Goal: Task Accomplishment & Management: Use online tool/utility

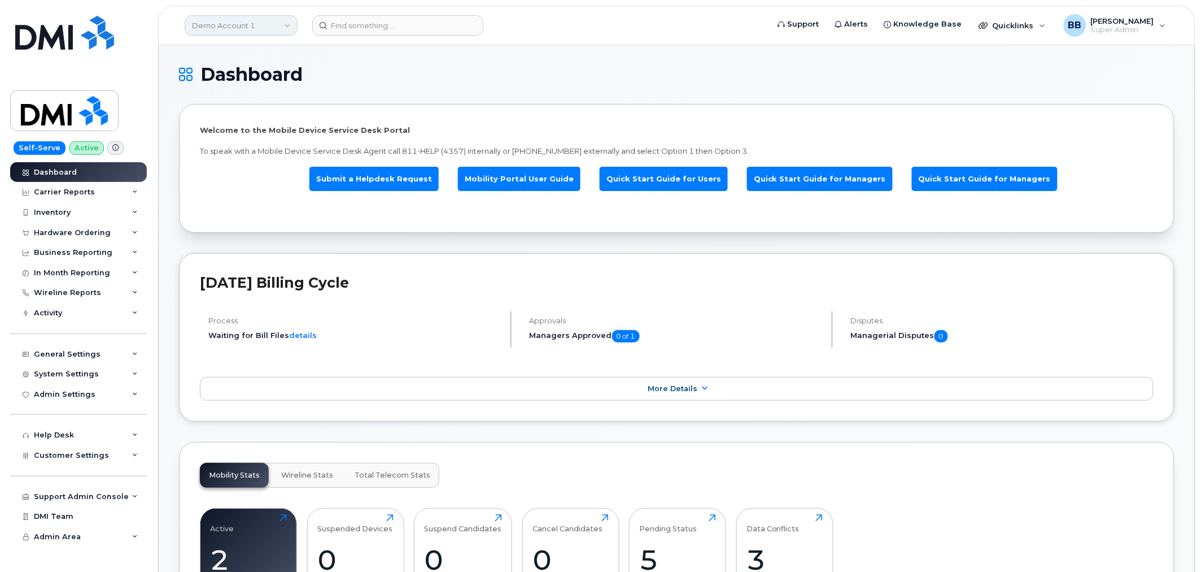
click at [271, 26] on link "Demo Account 1" at bounding box center [241, 25] width 113 height 20
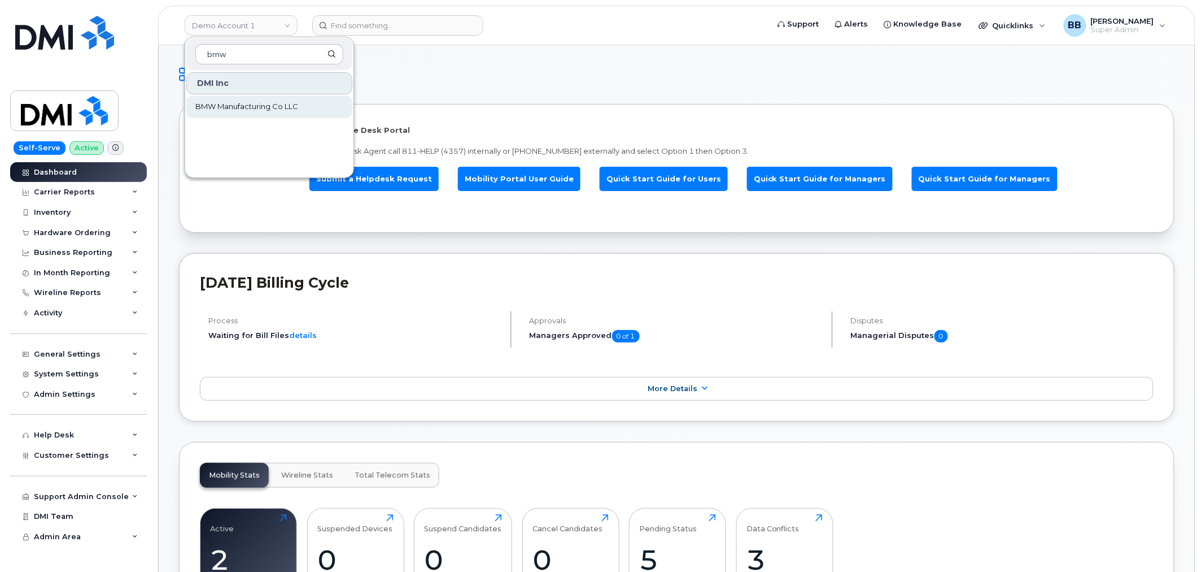
type input "bmw"
click at [238, 103] on span "BMW Manufacturing Co LLC" at bounding box center [246, 106] width 103 height 11
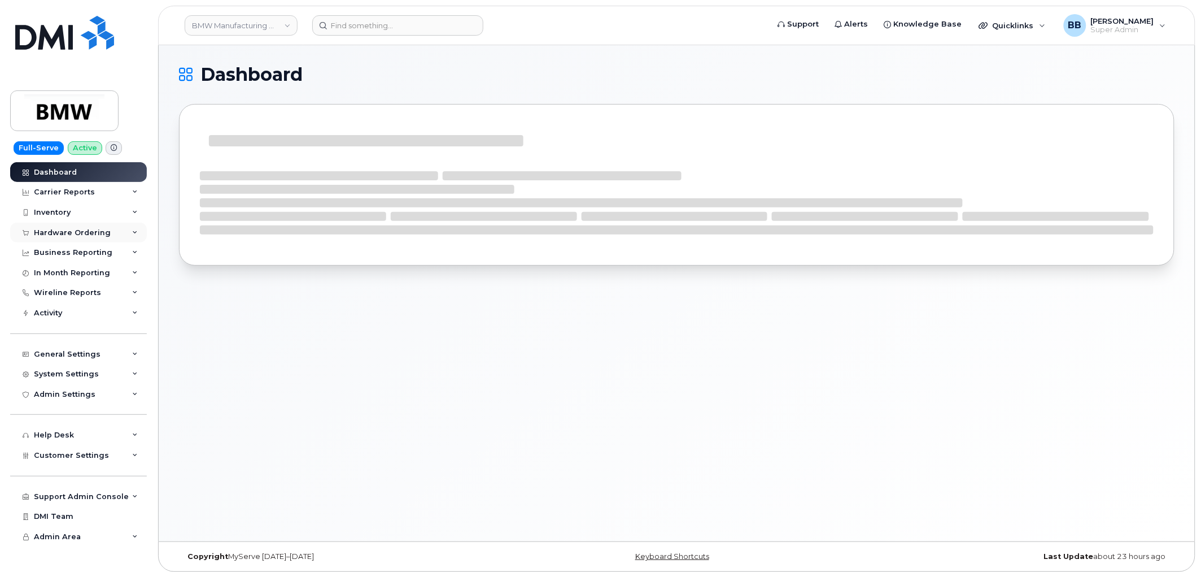
click at [65, 236] on div "Hardware Ordering" at bounding box center [72, 232] width 77 height 9
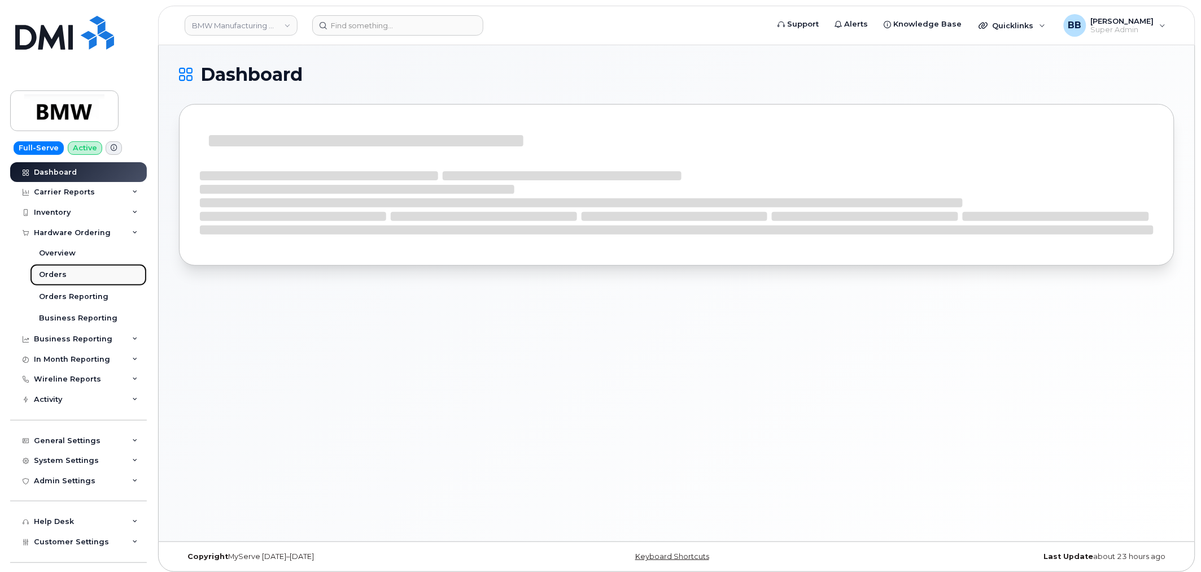
click at [65, 275] on link "Orders" at bounding box center [88, 274] width 117 height 21
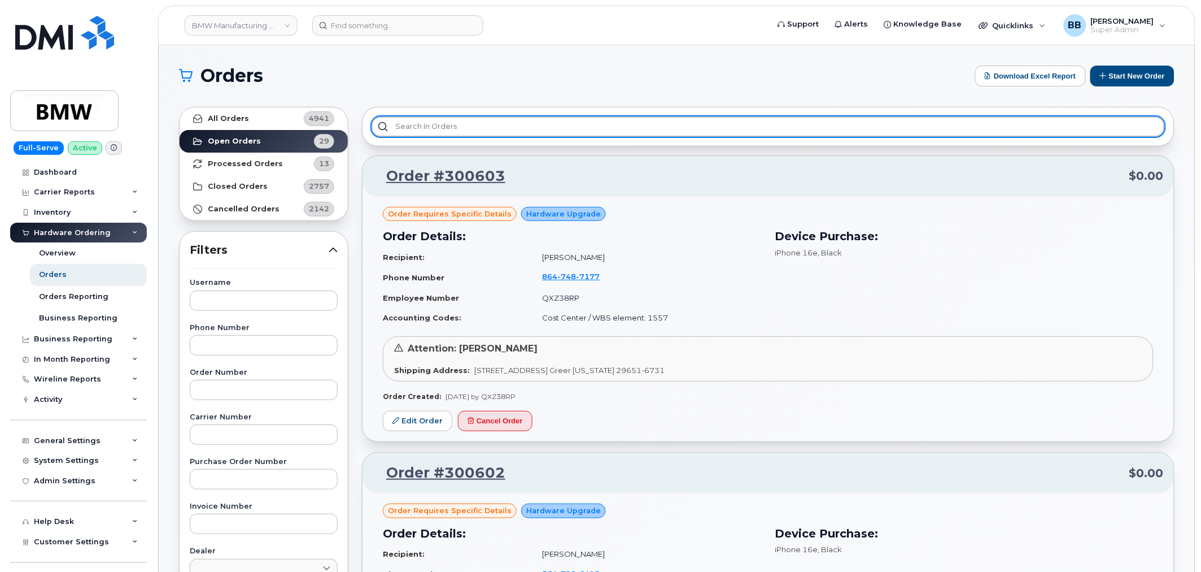
click at [487, 129] on input "text" at bounding box center [769, 126] width 794 height 20
type input "spec"
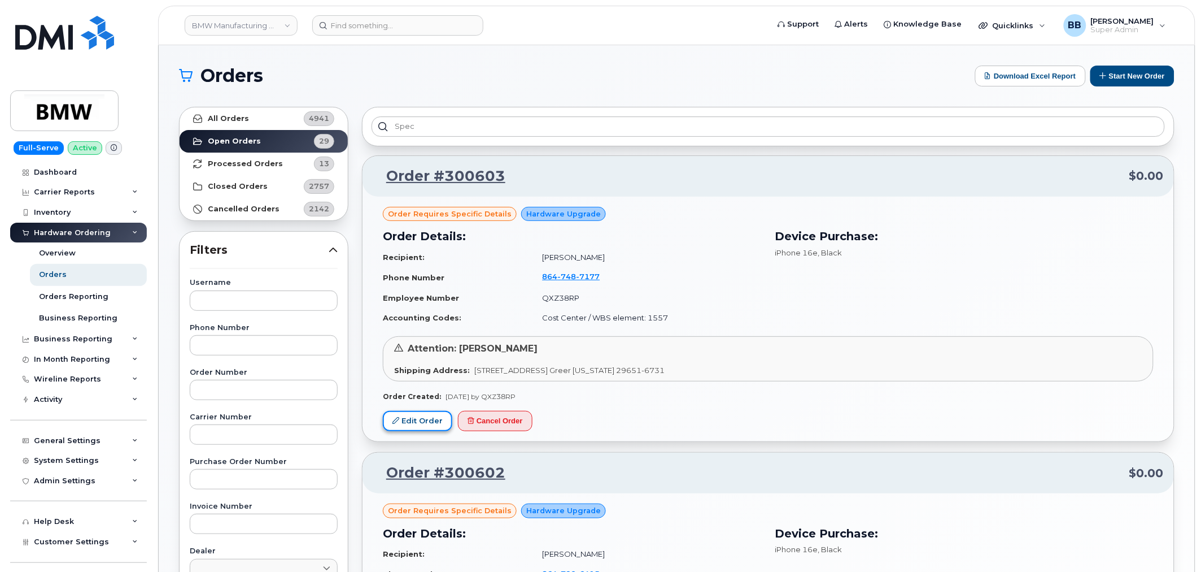
click at [435, 420] on link "Edit Order" at bounding box center [417, 421] width 69 height 21
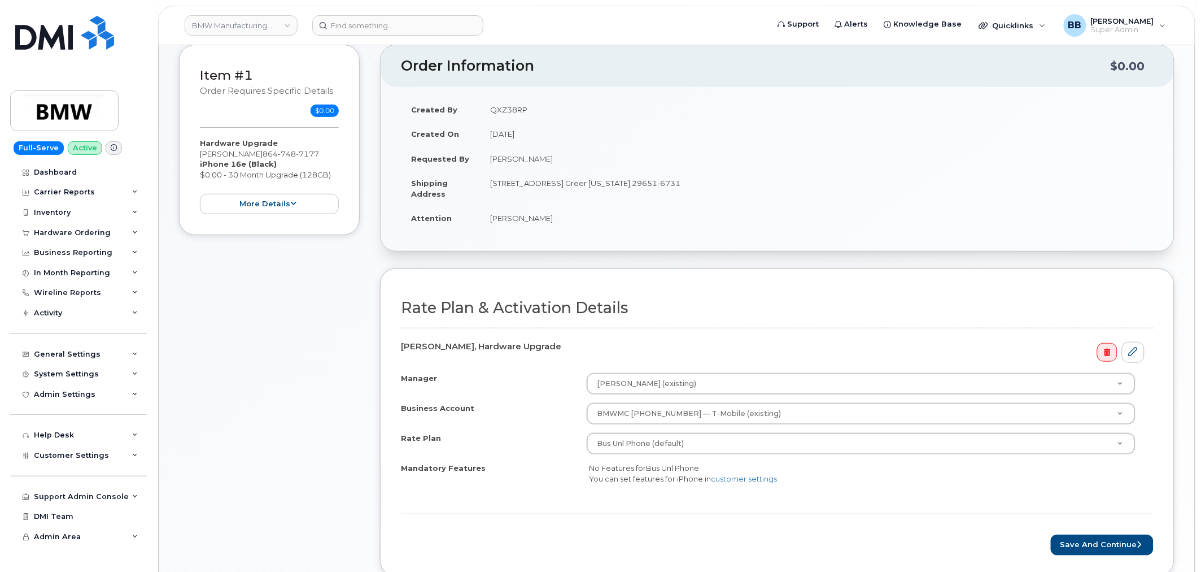
scroll to position [125, 0]
click at [232, 206] on button "more details" at bounding box center [269, 203] width 139 height 21
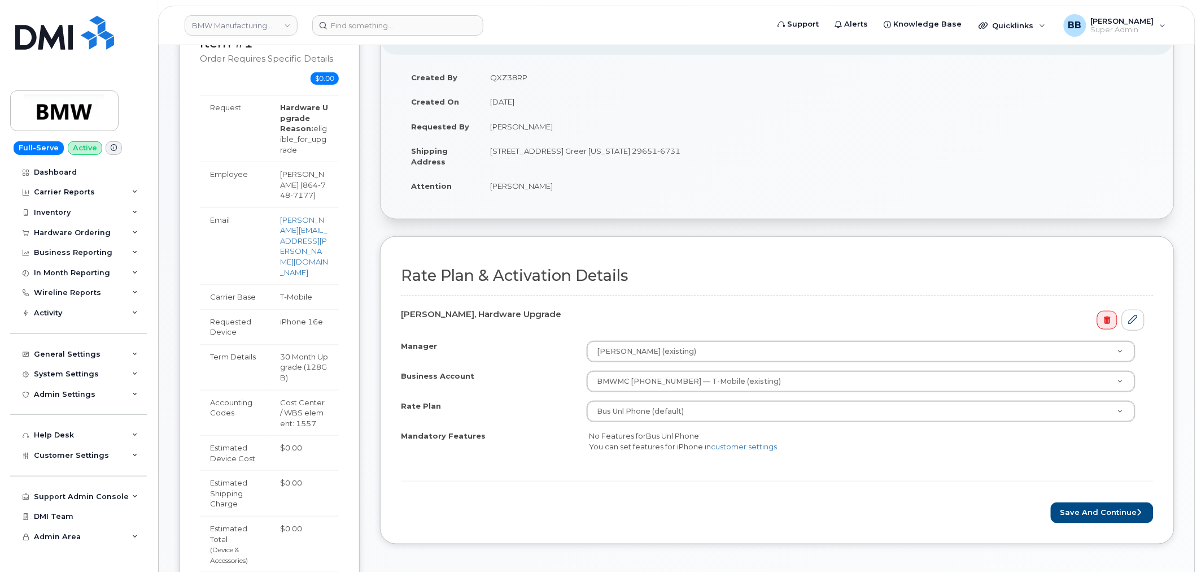
scroll to position [188, 0]
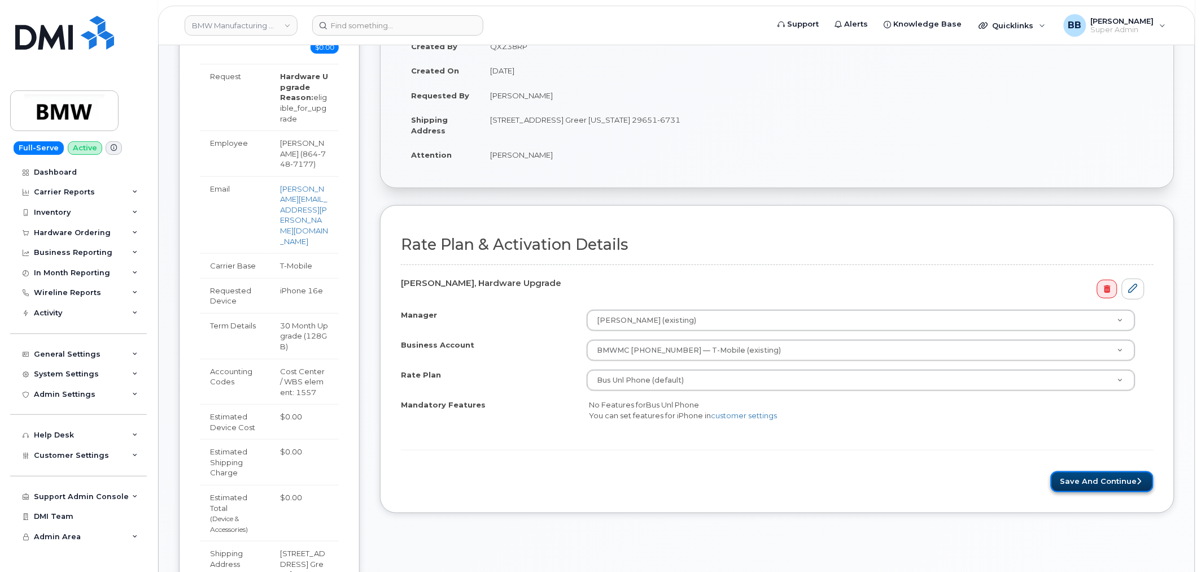
click at [1088, 486] on button "Save and Continue" at bounding box center [1102, 481] width 103 height 21
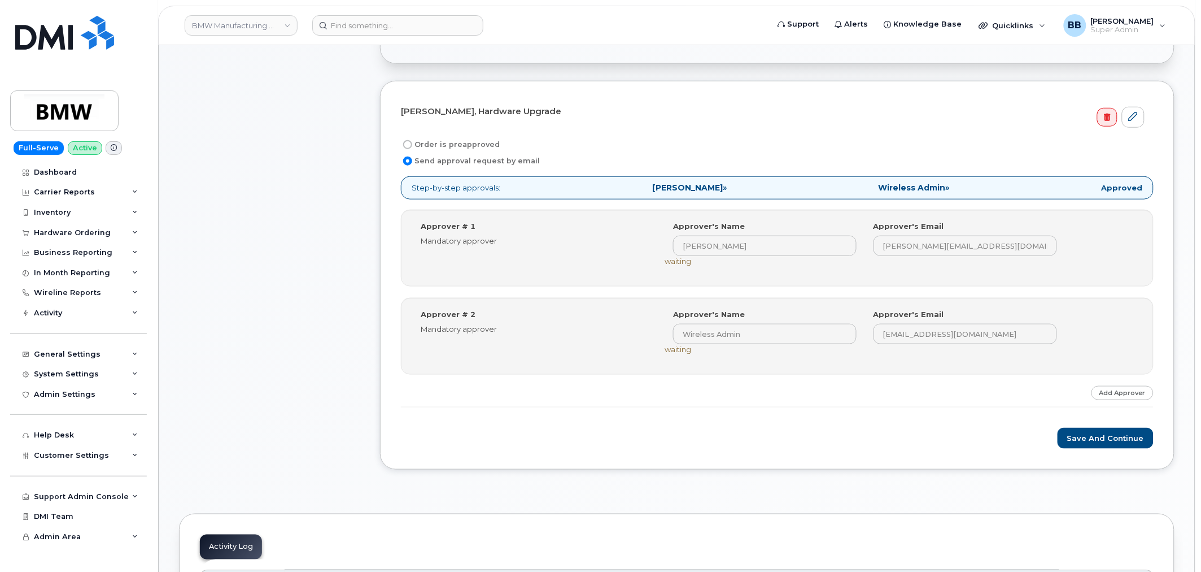
scroll to position [313, 0]
click at [1100, 437] on button "Save and Continue" at bounding box center [1106, 436] width 96 height 21
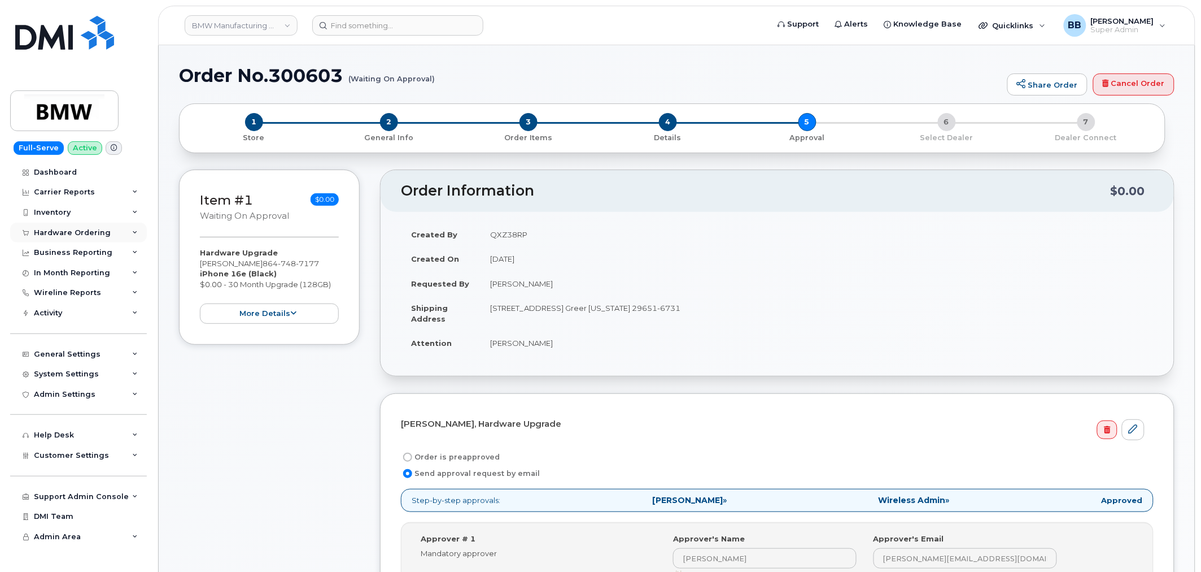
click at [60, 229] on div "Hardware Ordering" at bounding box center [72, 232] width 77 height 9
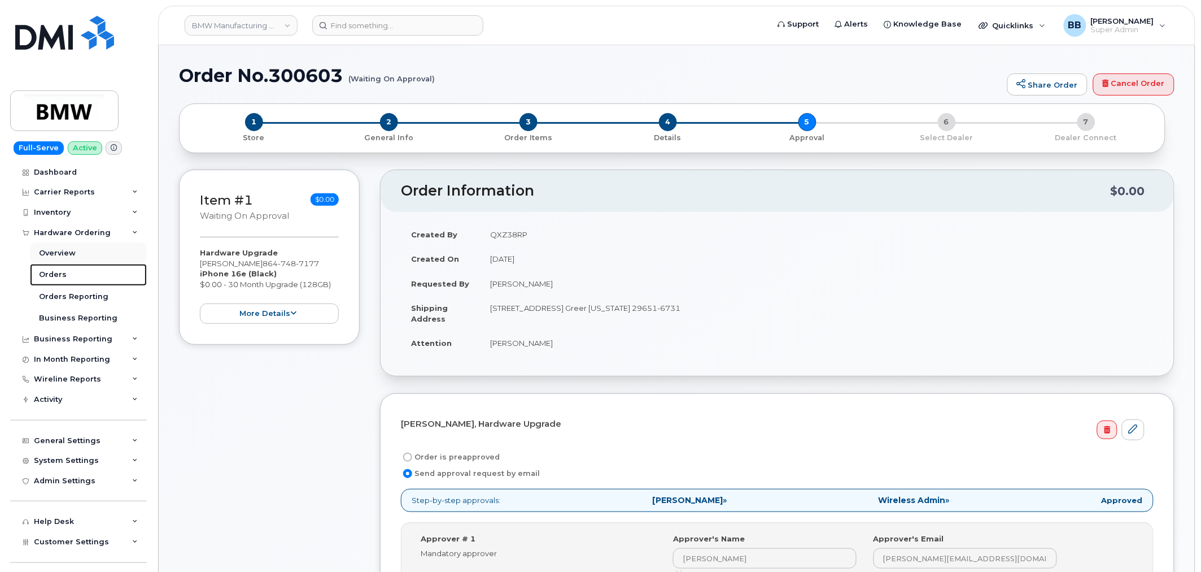
drag, startPoint x: 64, startPoint y: 273, endPoint x: 119, endPoint y: 262, distance: 55.8
click at [64, 273] on link "Orders" at bounding box center [88, 274] width 117 height 21
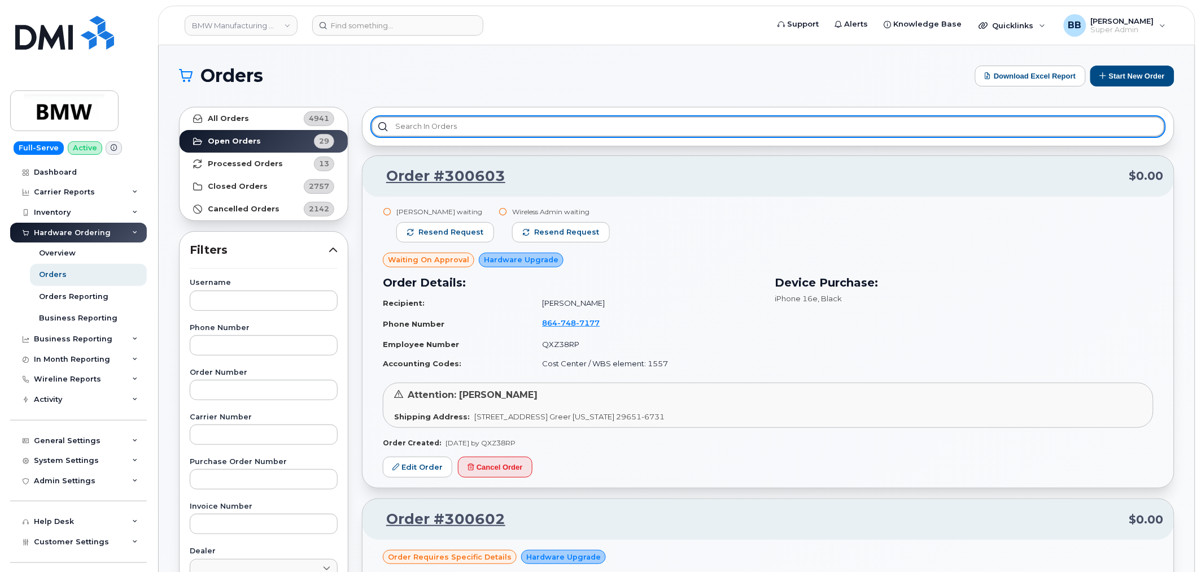
click at [490, 130] on input "text" at bounding box center [769, 126] width 794 height 20
type input "p"
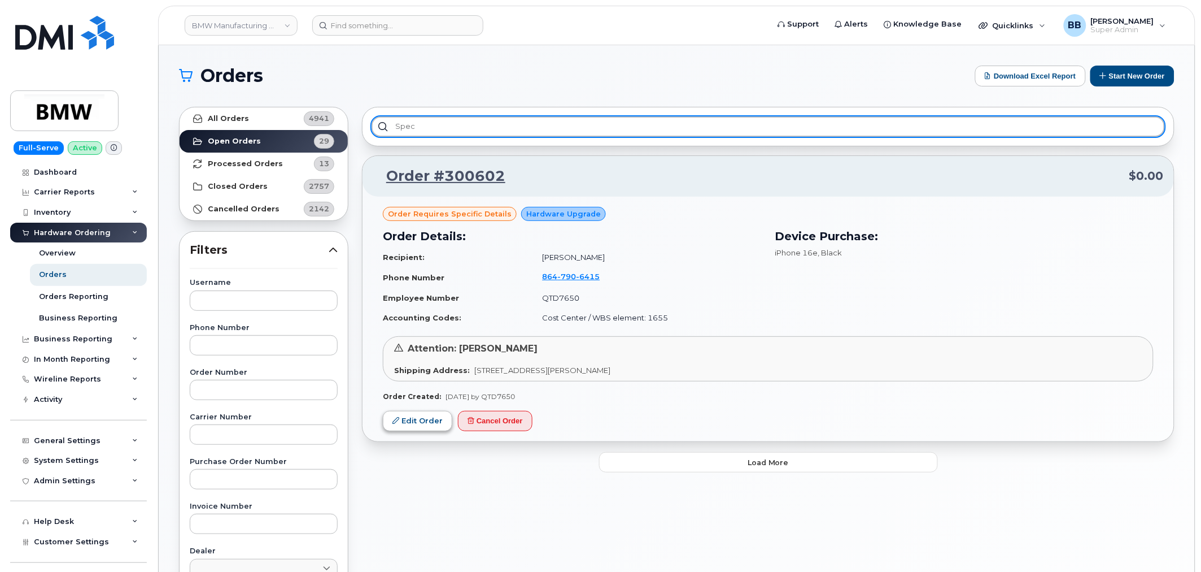
type input "spec"
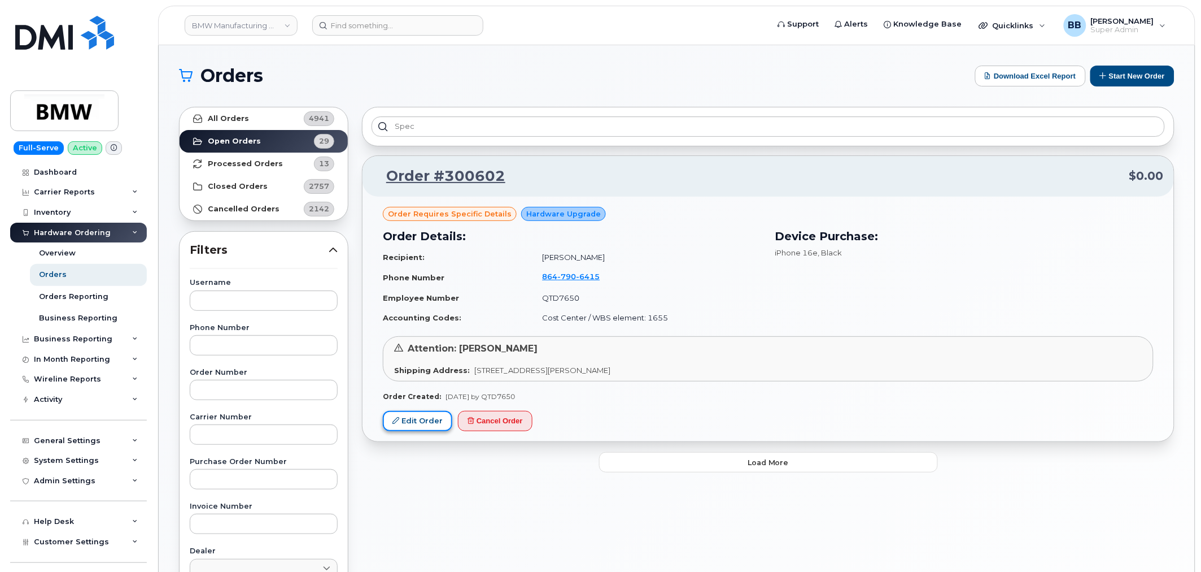
click at [425, 413] on link "Edit Order" at bounding box center [417, 421] width 69 height 21
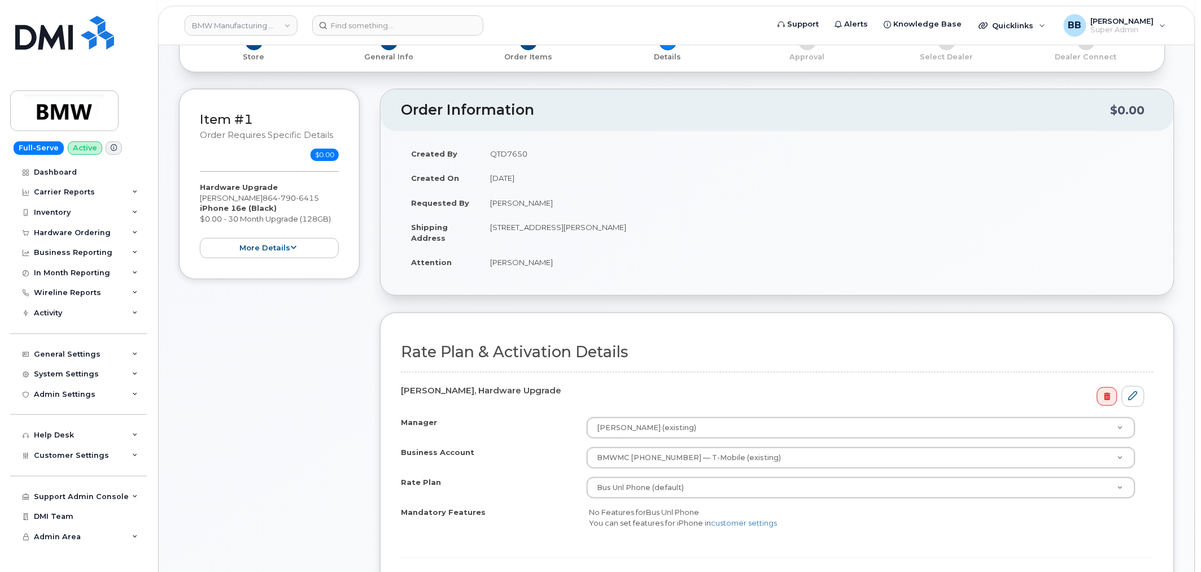
scroll to position [125, 0]
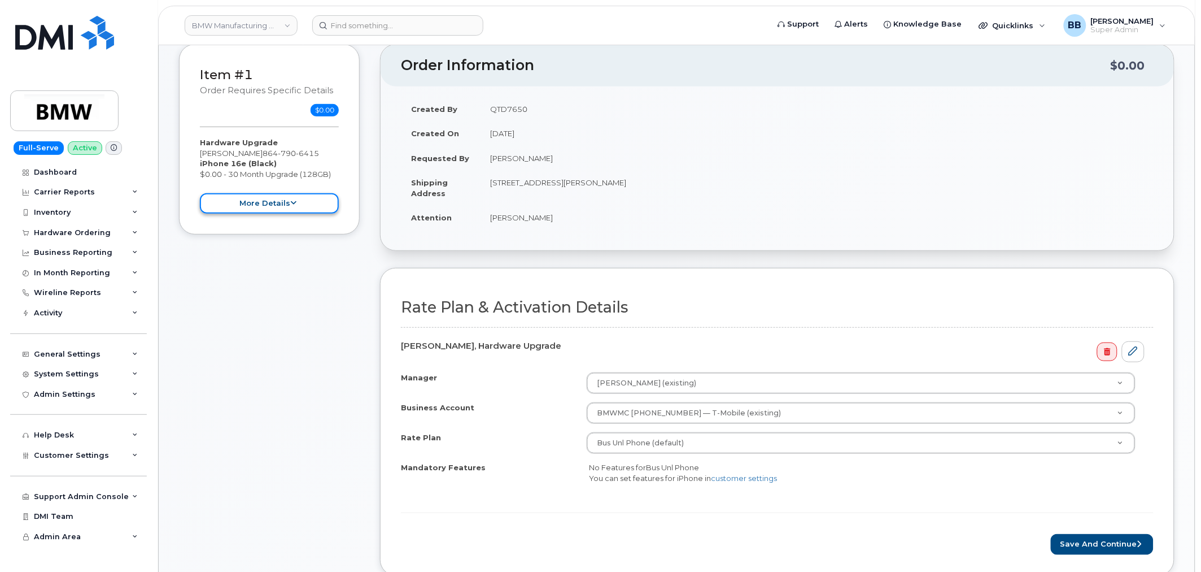
click at [277, 193] on button "more details" at bounding box center [269, 203] width 139 height 21
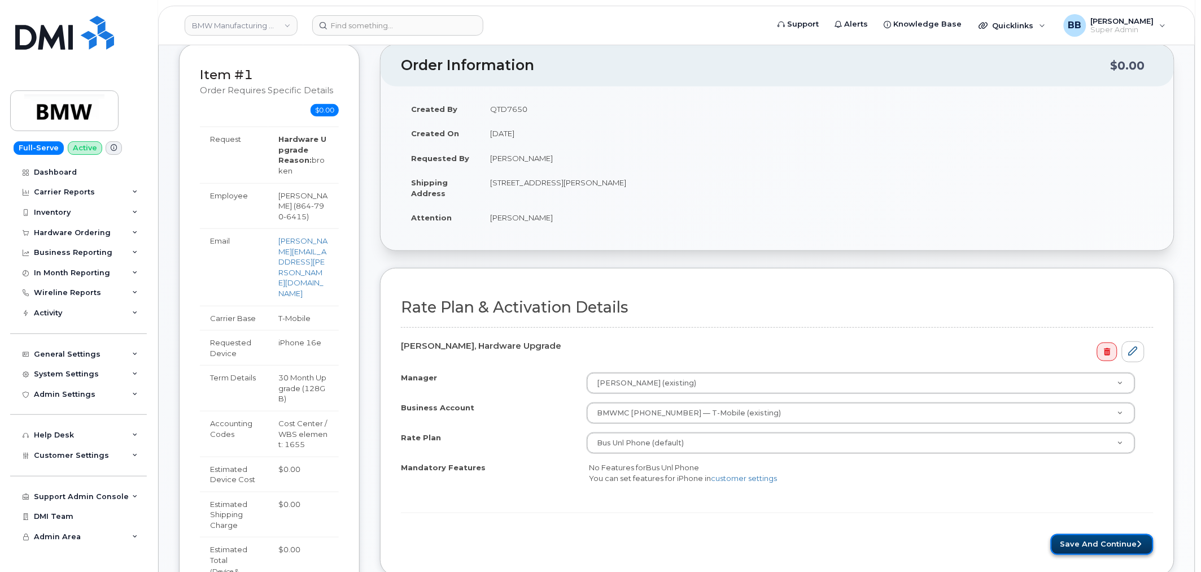
click at [1106, 541] on button "Save and Continue" at bounding box center [1102, 544] width 103 height 21
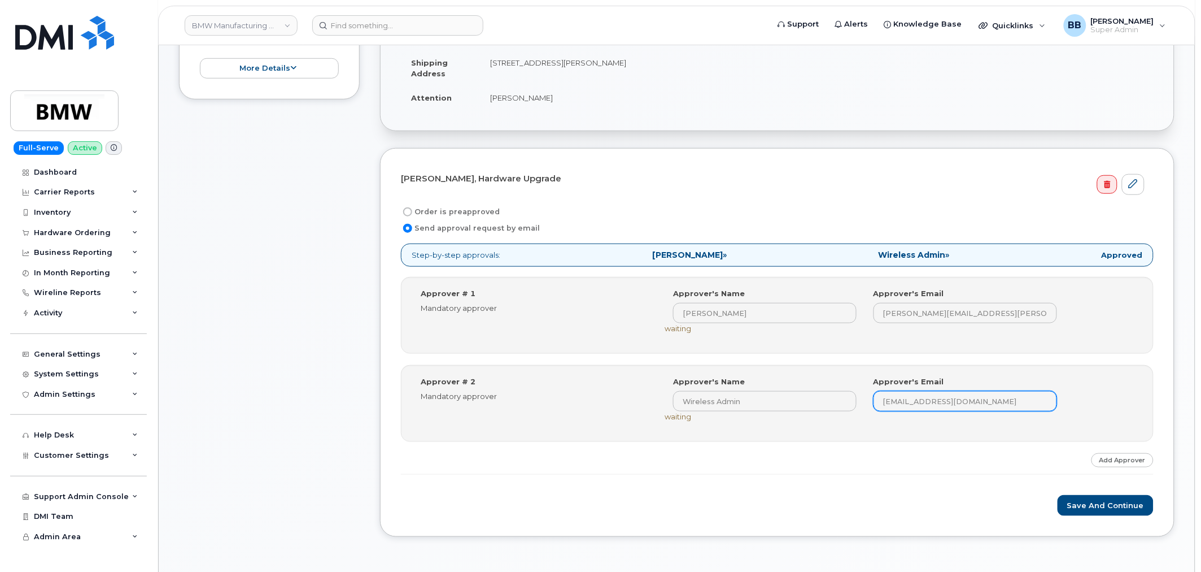
scroll to position [251, 0]
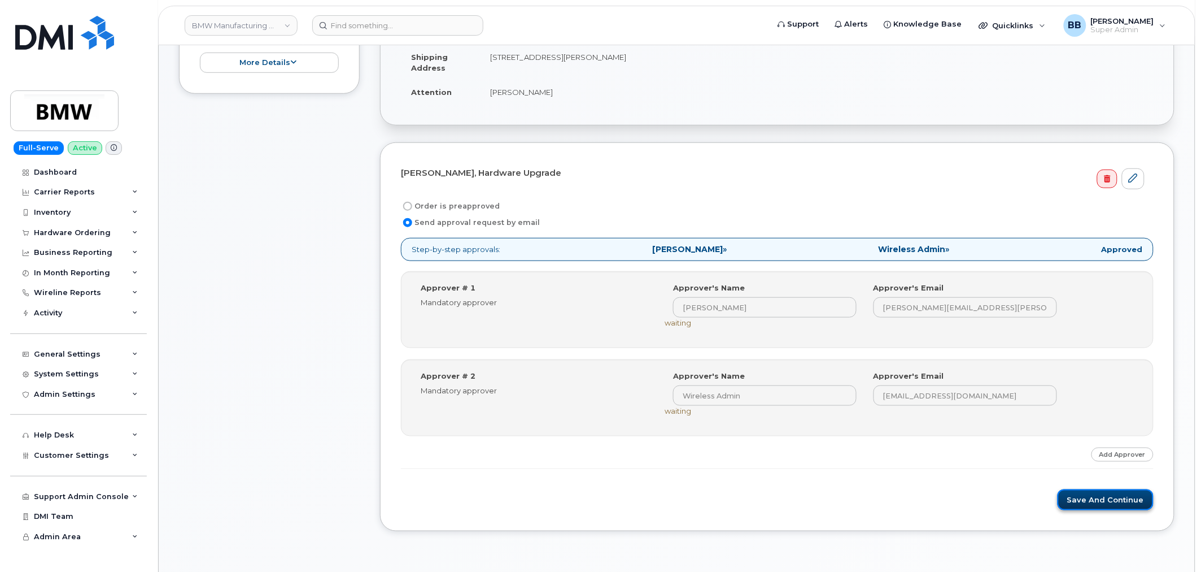
click at [1099, 492] on button "Save and Continue" at bounding box center [1106, 499] width 96 height 21
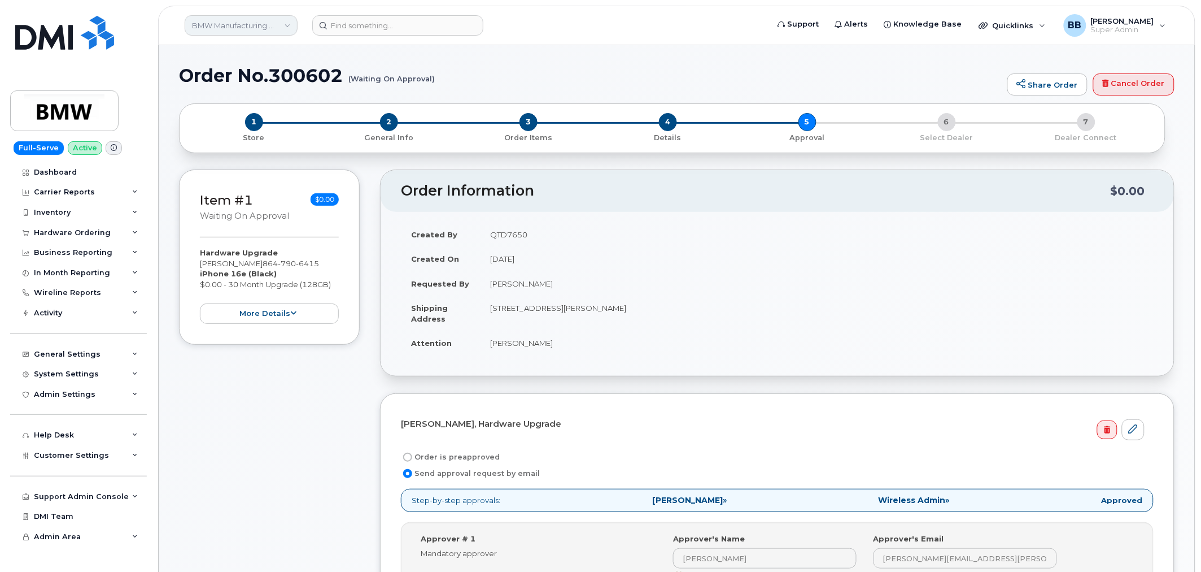
click at [269, 23] on link "BMW Manufacturing Co LLC" at bounding box center [241, 25] width 113 height 20
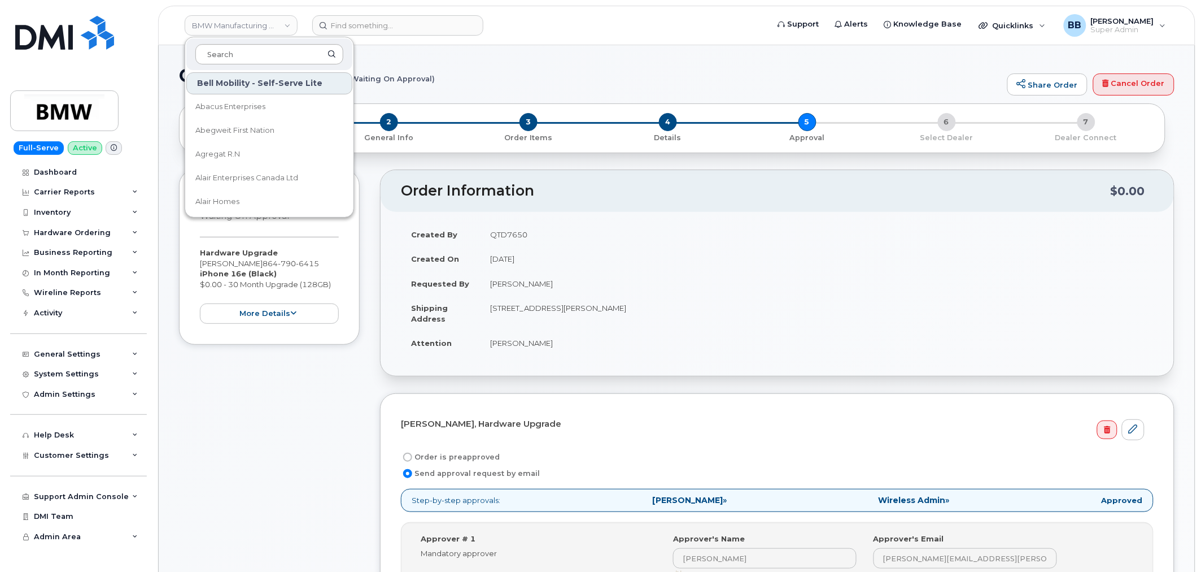
click at [261, 52] on input at bounding box center [269, 54] width 148 height 20
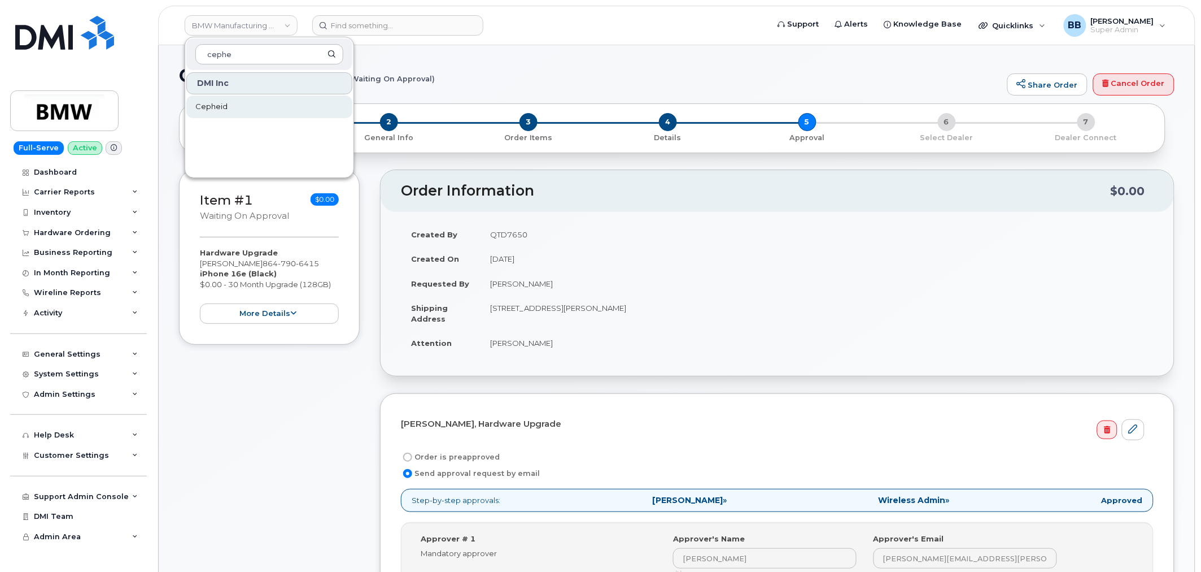
type input "cephe"
click at [214, 107] on span "Cepheid" at bounding box center [211, 106] width 32 height 11
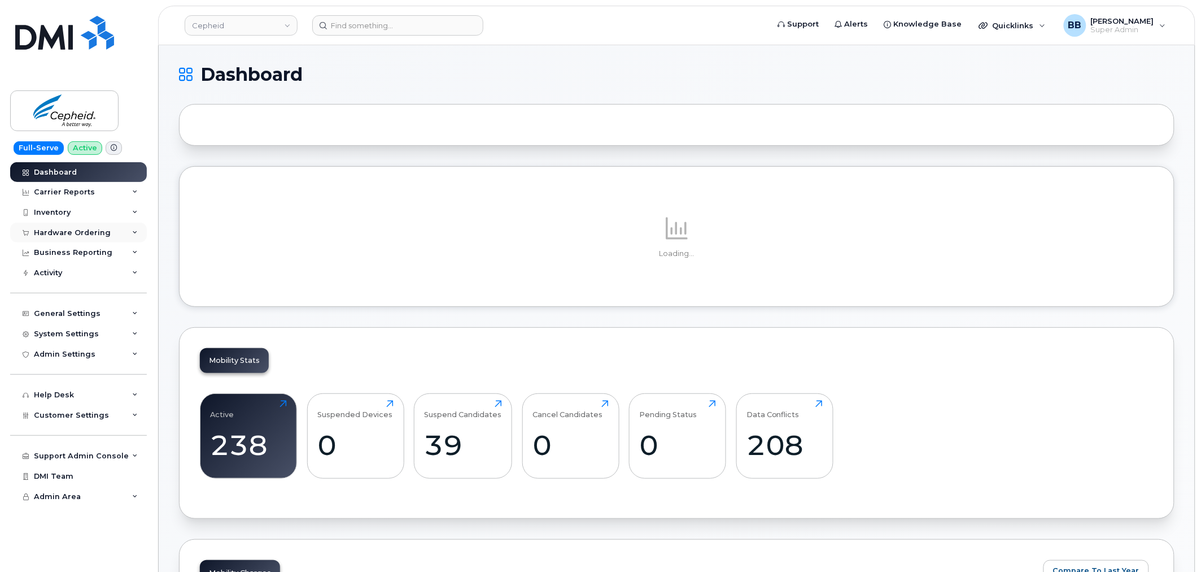
click at [72, 232] on div "Hardware Ordering" at bounding box center [72, 232] width 77 height 9
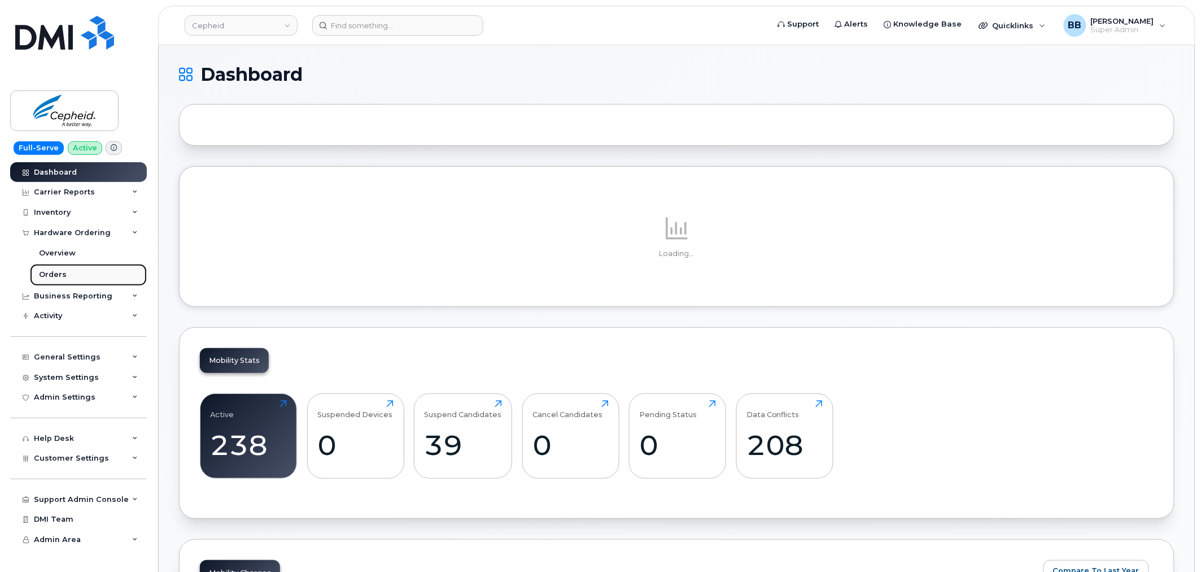
click at [68, 273] on link "Orders" at bounding box center [88, 274] width 117 height 21
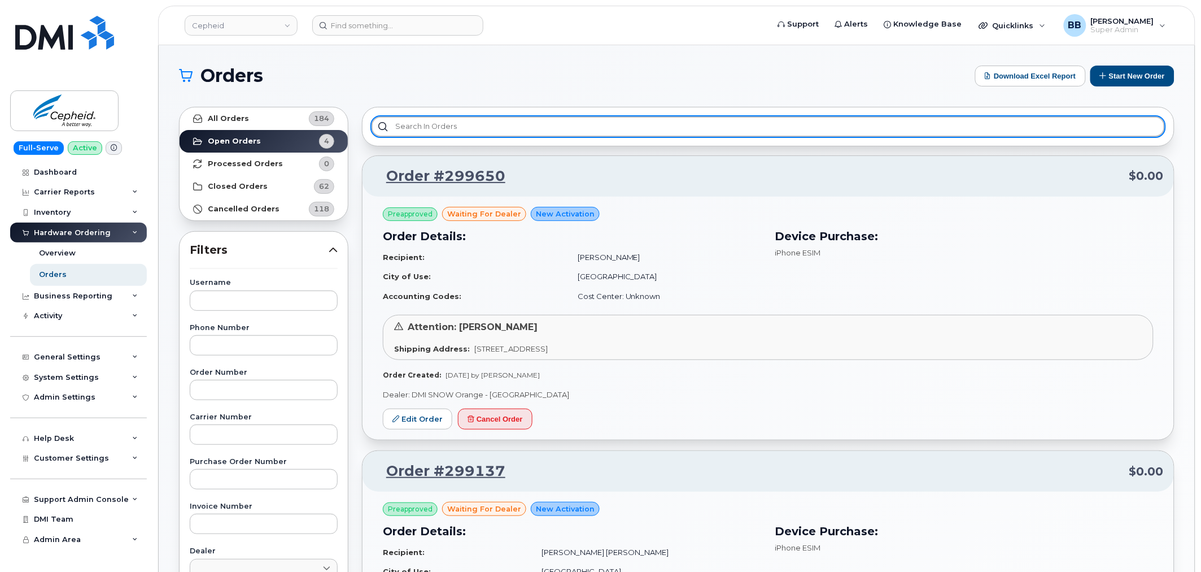
click at [634, 129] on input "text" at bounding box center [769, 126] width 794 height 20
type input "s"
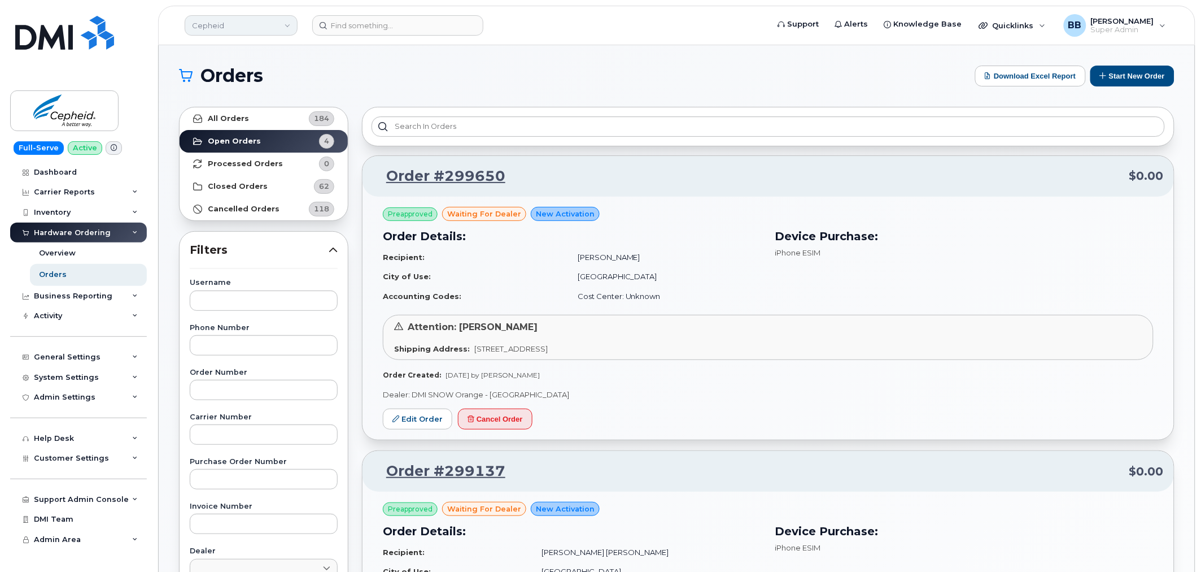
click at [254, 23] on link "Cepheid" at bounding box center [241, 25] width 113 height 20
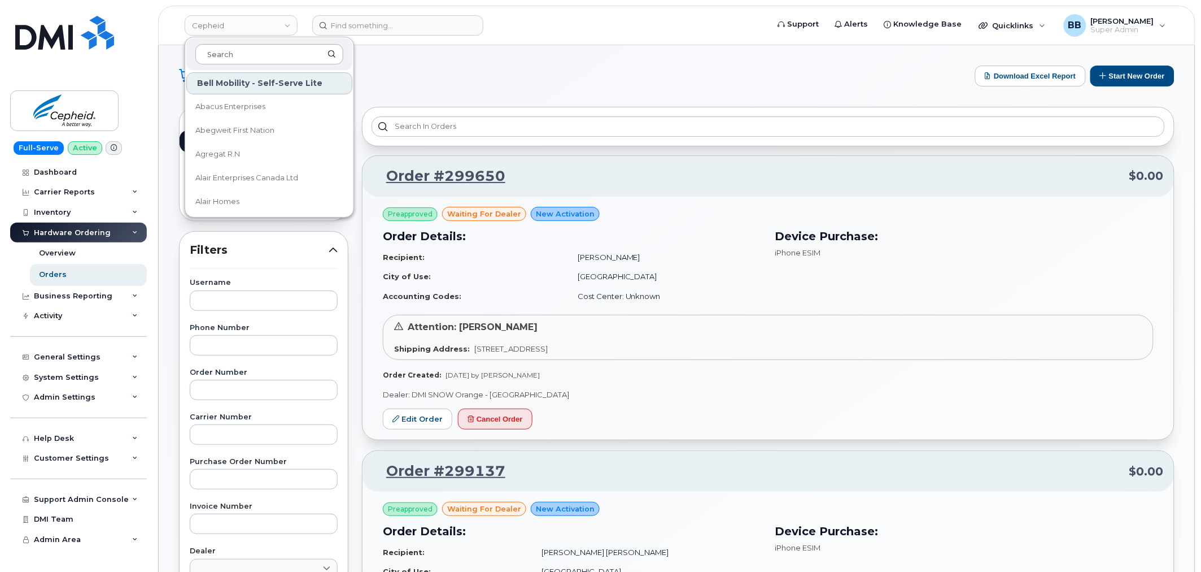
click at [247, 53] on input at bounding box center [269, 54] width 148 height 20
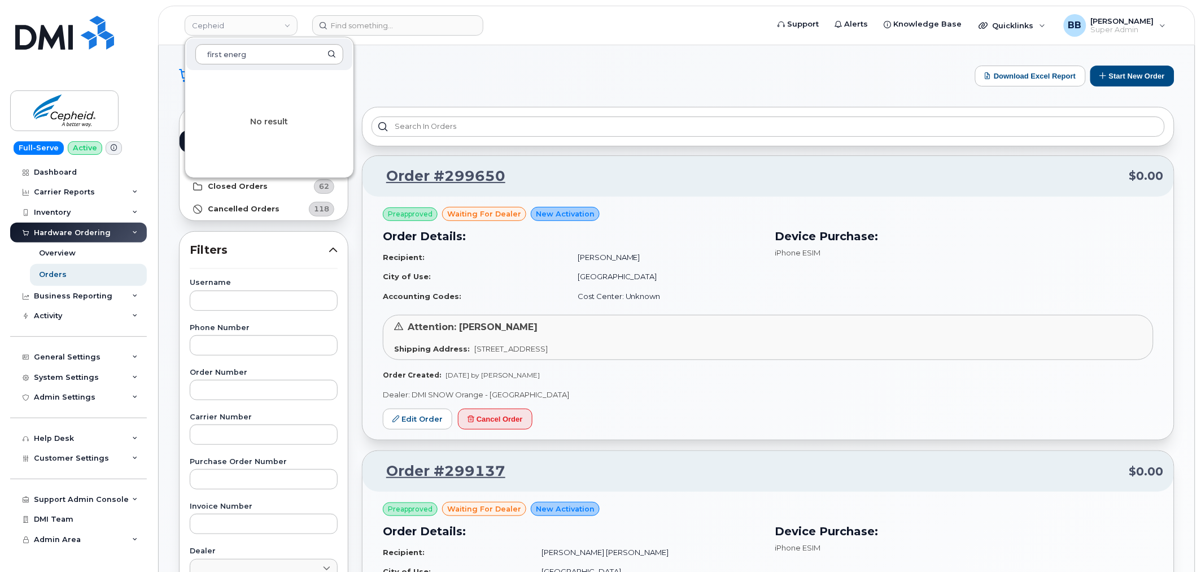
type input "first energy"
drag, startPoint x: 275, startPoint y: 51, endPoint x: -136, endPoint y: 69, distance: 411.0
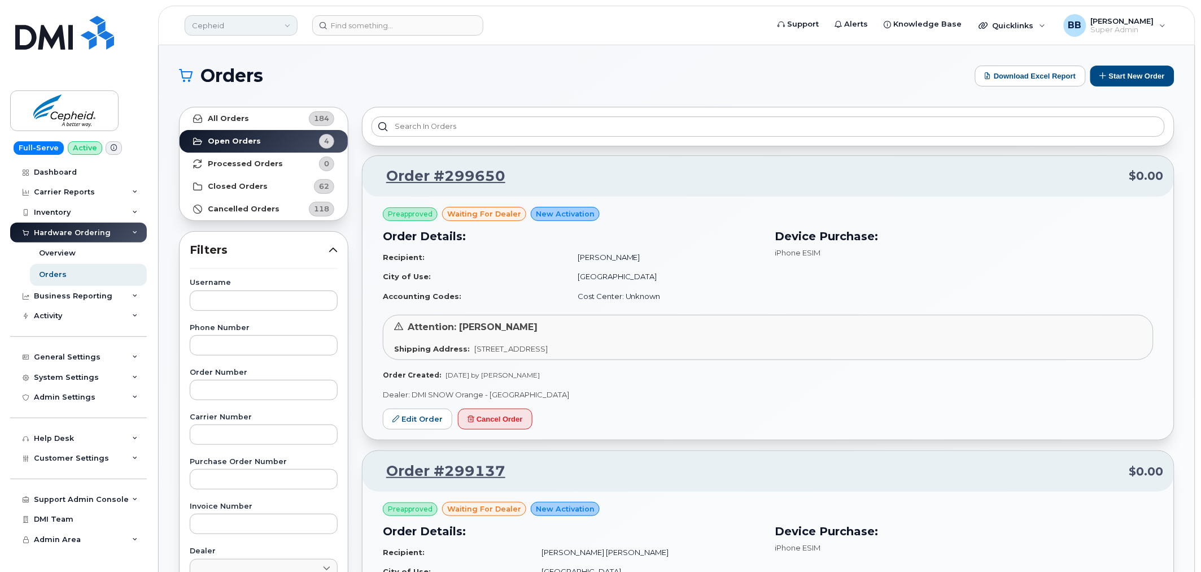
click at [288, 31] on link "Cepheid" at bounding box center [241, 25] width 113 height 20
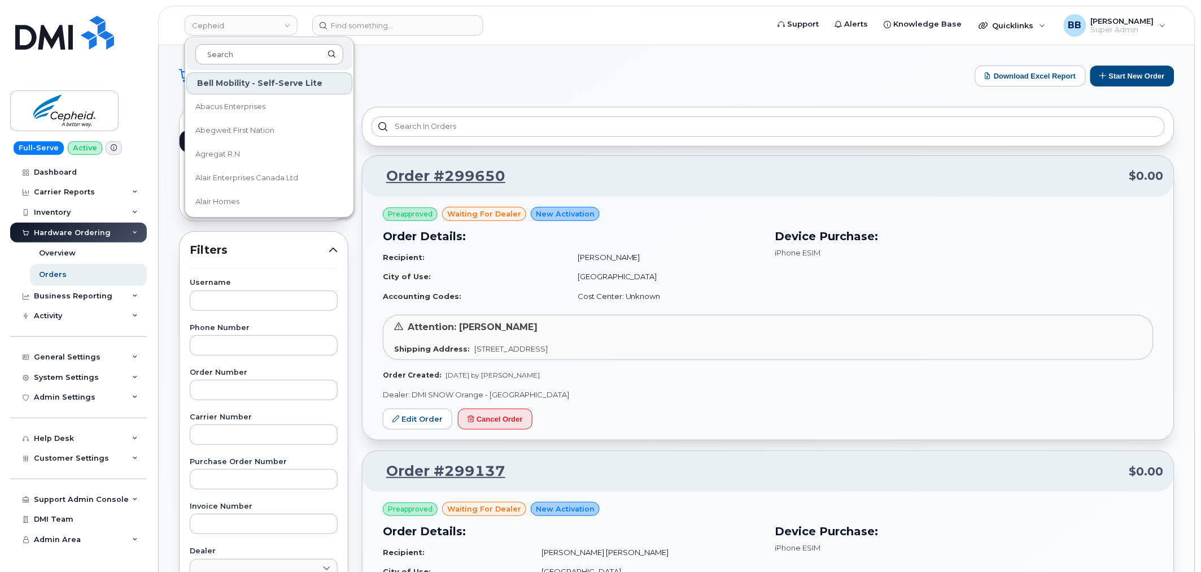
click at [241, 57] on input at bounding box center [269, 54] width 148 height 20
type input "f"
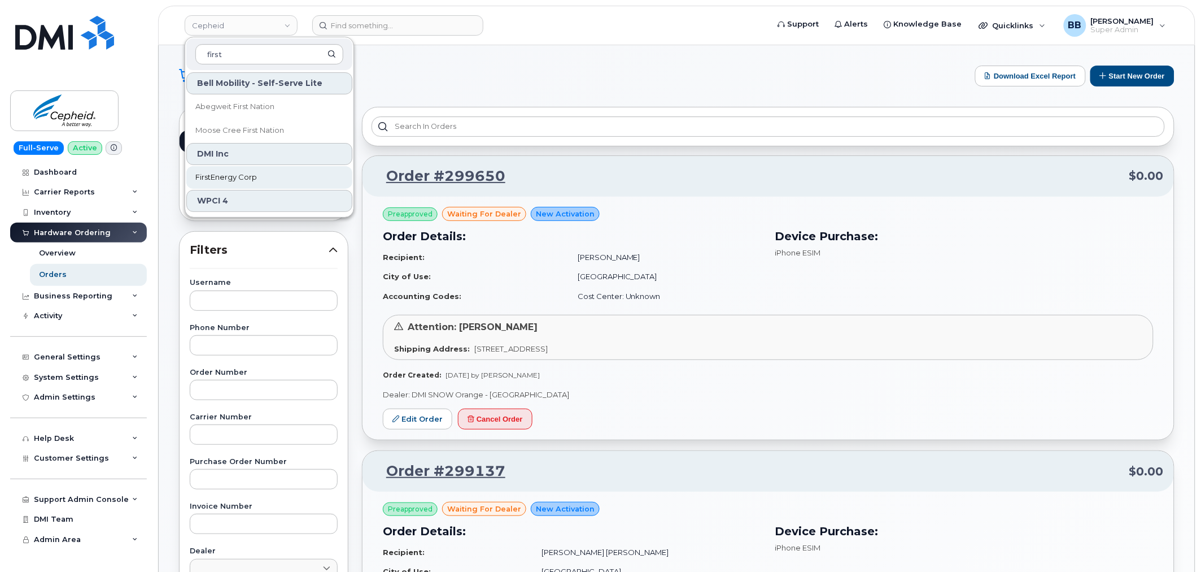
type input "first"
click at [227, 182] on span "FirstEnergy Corp" at bounding box center [226, 177] width 62 height 11
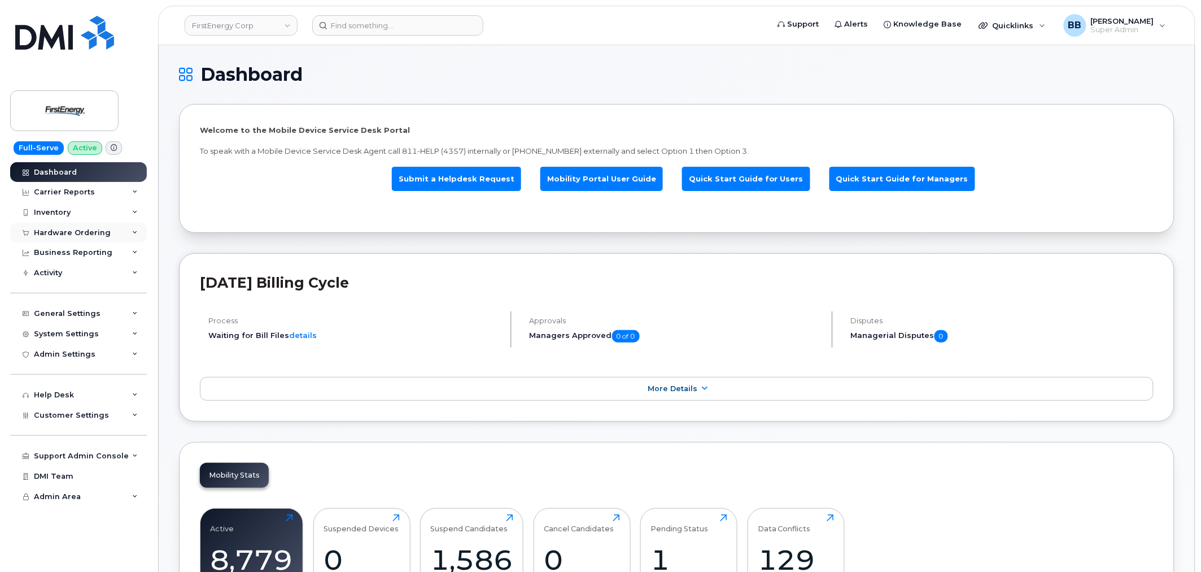
click at [70, 235] on div "Hardware Ordering" at bounding box center [72, 232] width 77 height 9
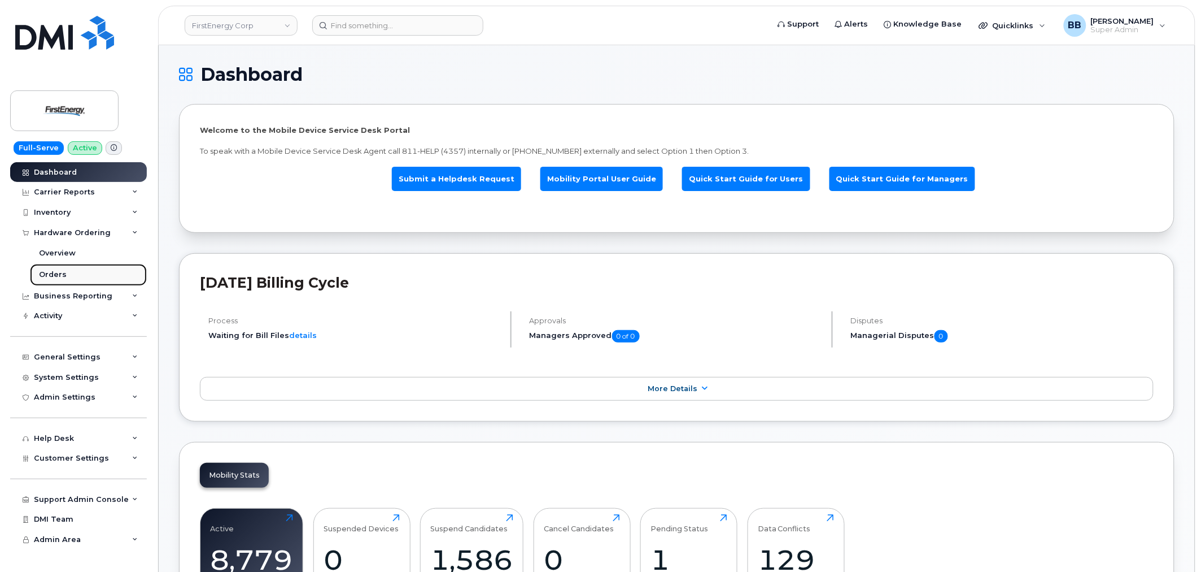
click at [63, 275] on div "Orders" at bounding box center [53, 274] width 28 height 10
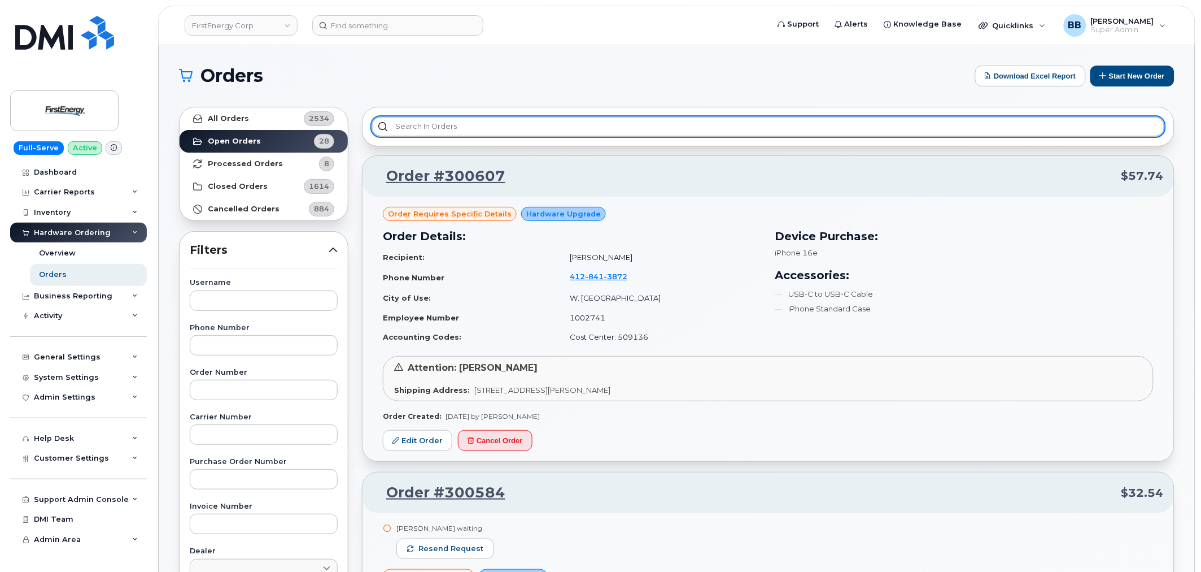
click at [465, 130] on input "text" at bounding box center [769, 126] width 794 height 20
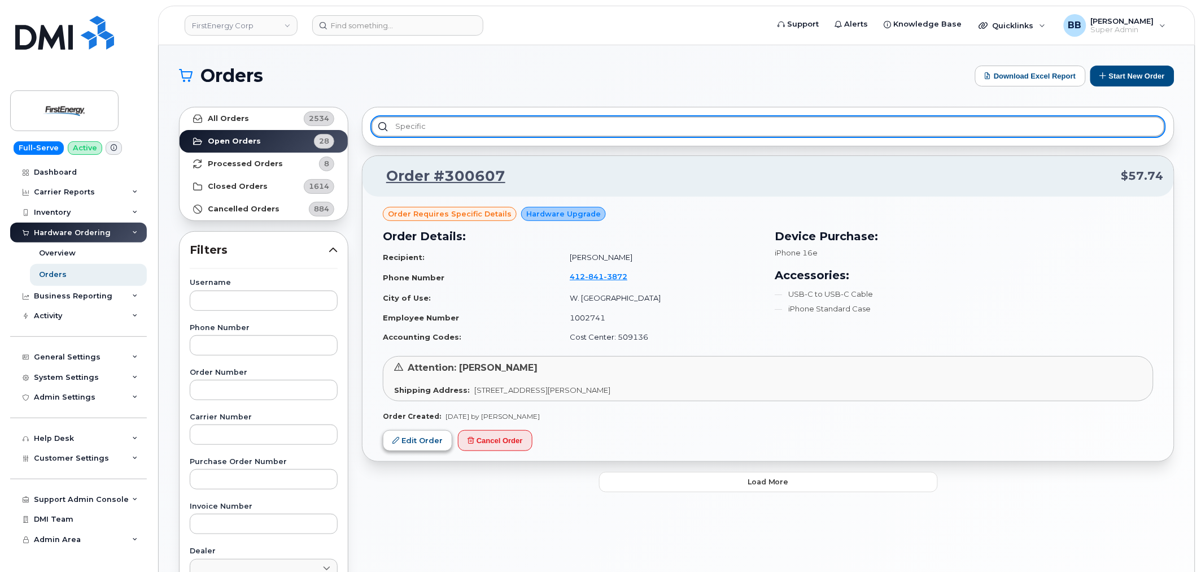
type input "specific"
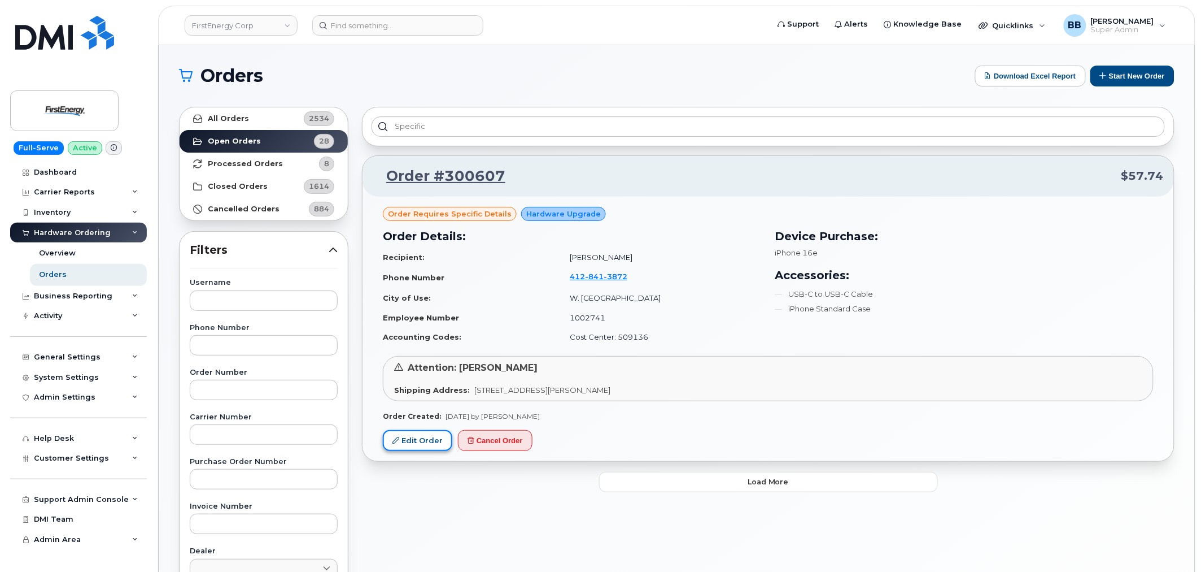
click at [417, 438] on link "Edit Order" at bounding box center [417, 440] width 69 height 21
click at [412, 439] on link "Edit Order" at bounding box center [417, 440] width 69 height 21
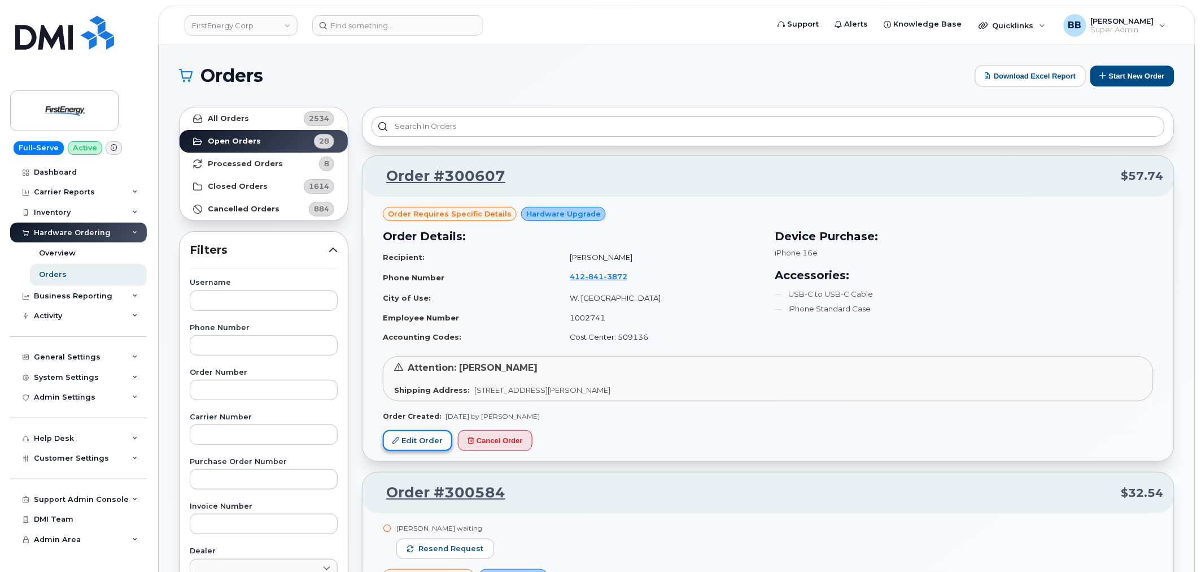
click at [413, 439] on link "Edit Order" at bounding box center [417, 440] width 69 height 21
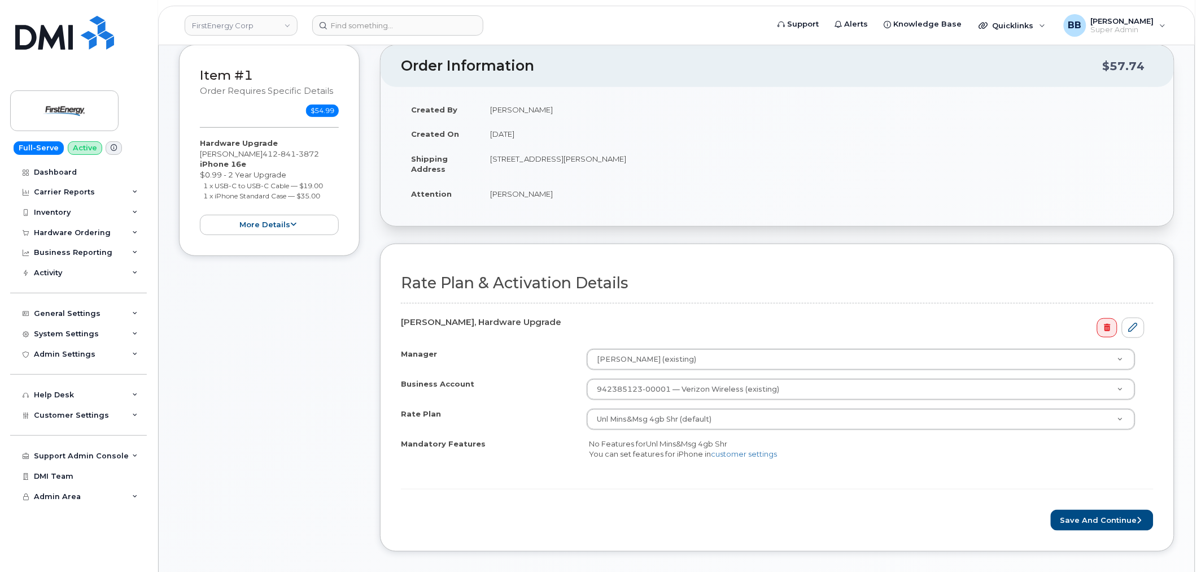
scroll to position [125, 0]
click at [291, 224] on icon at bounding box center [294, 223] width 6 height 7
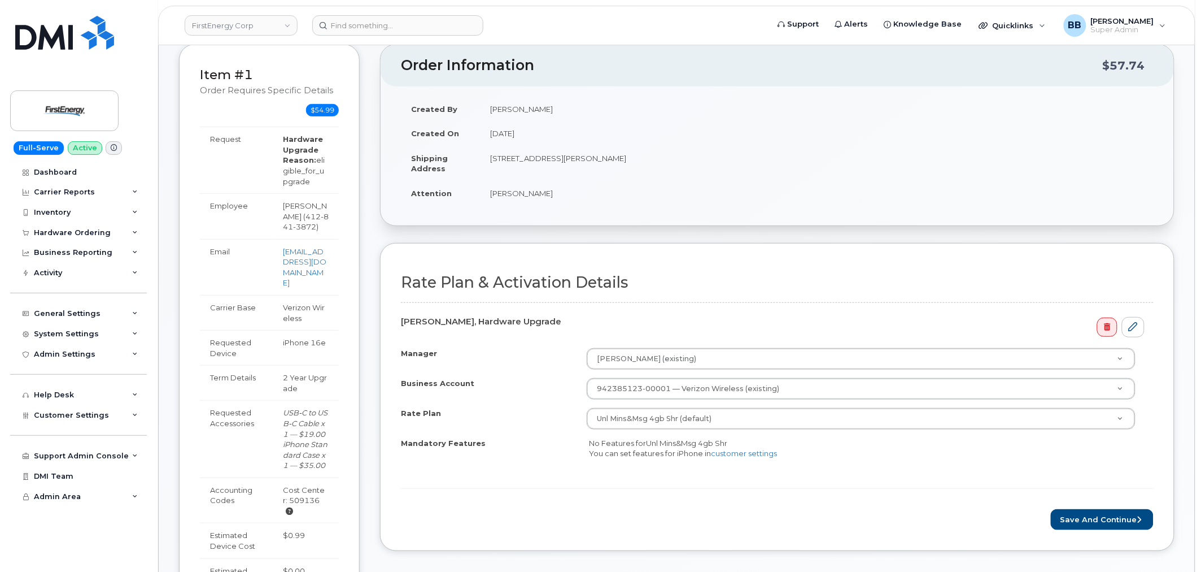
scroll to position [188, 0]
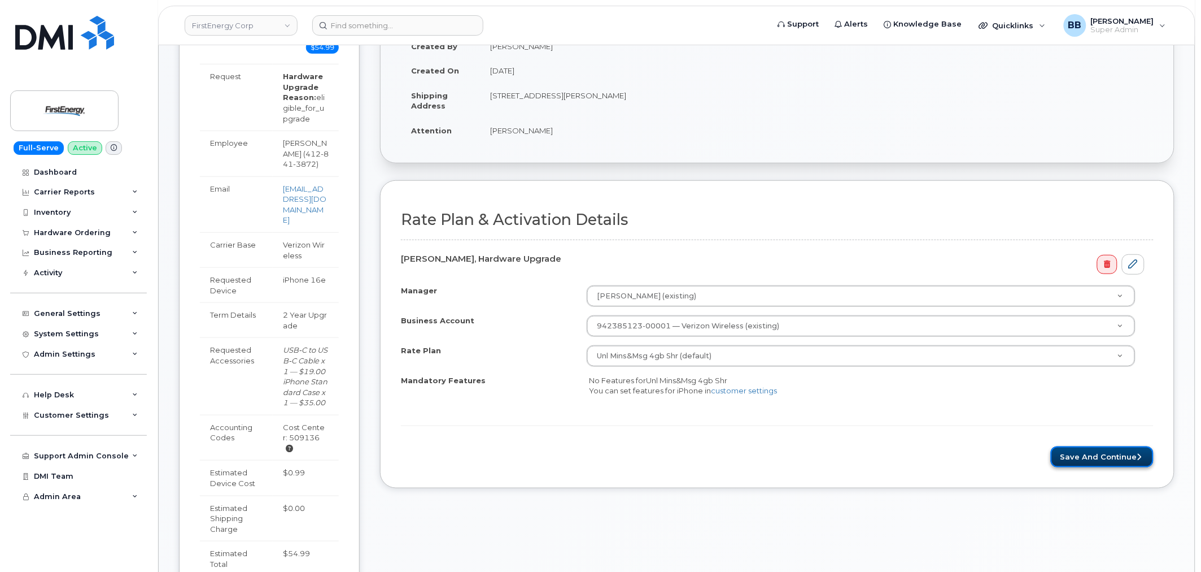
click at [1094, 461] on button "Save and Continue" at bounding box center [1102, 456] width 103 height 21
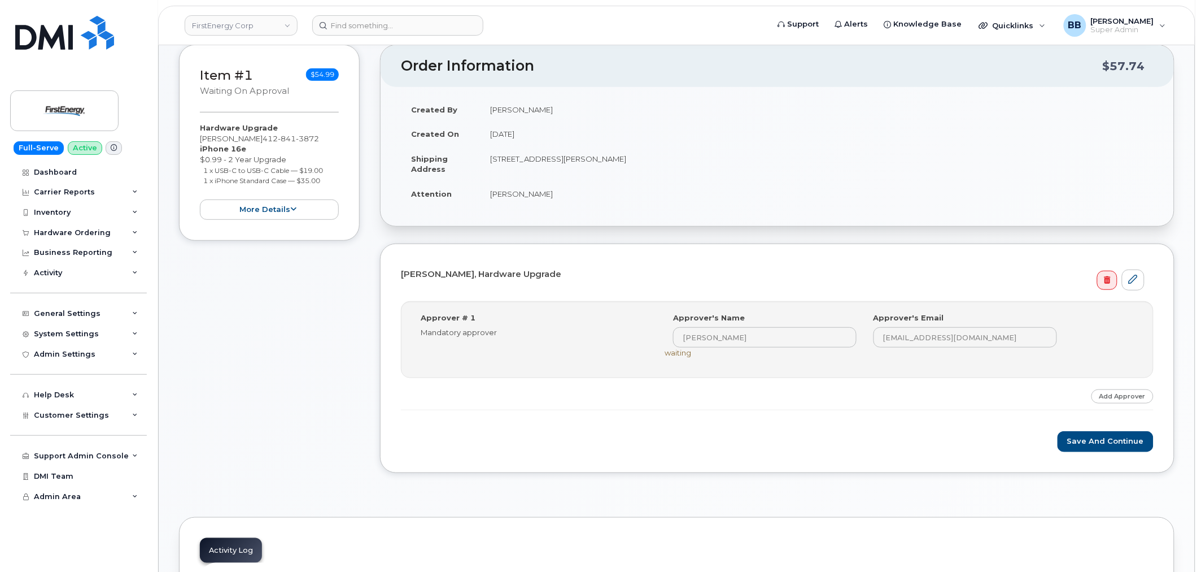
scroll to position [125, 0]
click at [1103, 438] on button "Save and Continue" at bounding box center [1106, 440] width 96 height 21
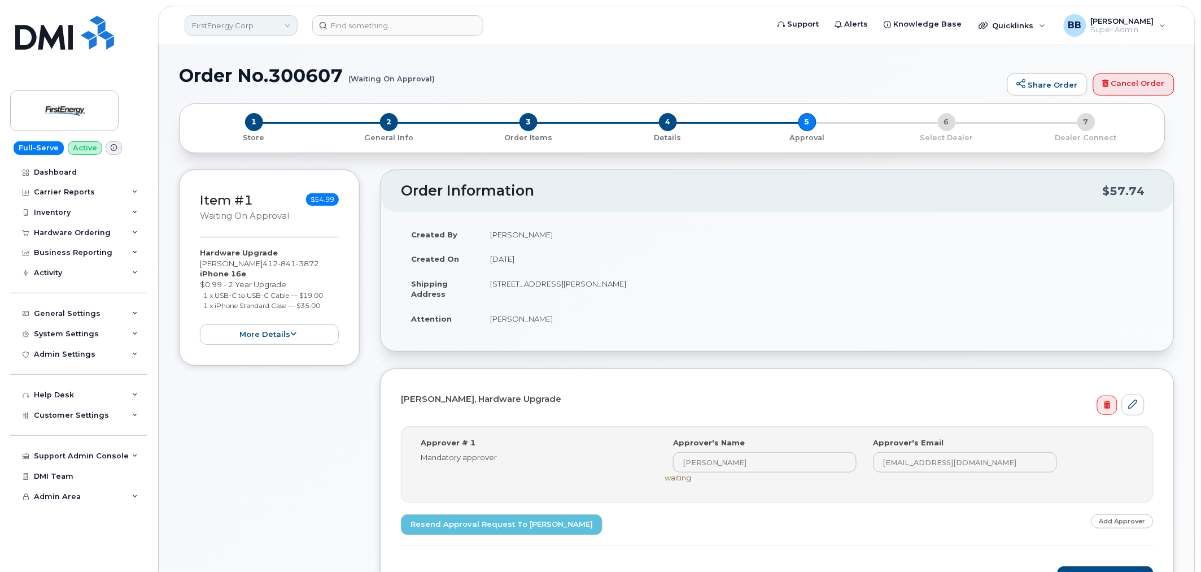
click at [293, 25] on link "FirstEnergy Corp" at bounding box center [241, 25] width 113 height 20
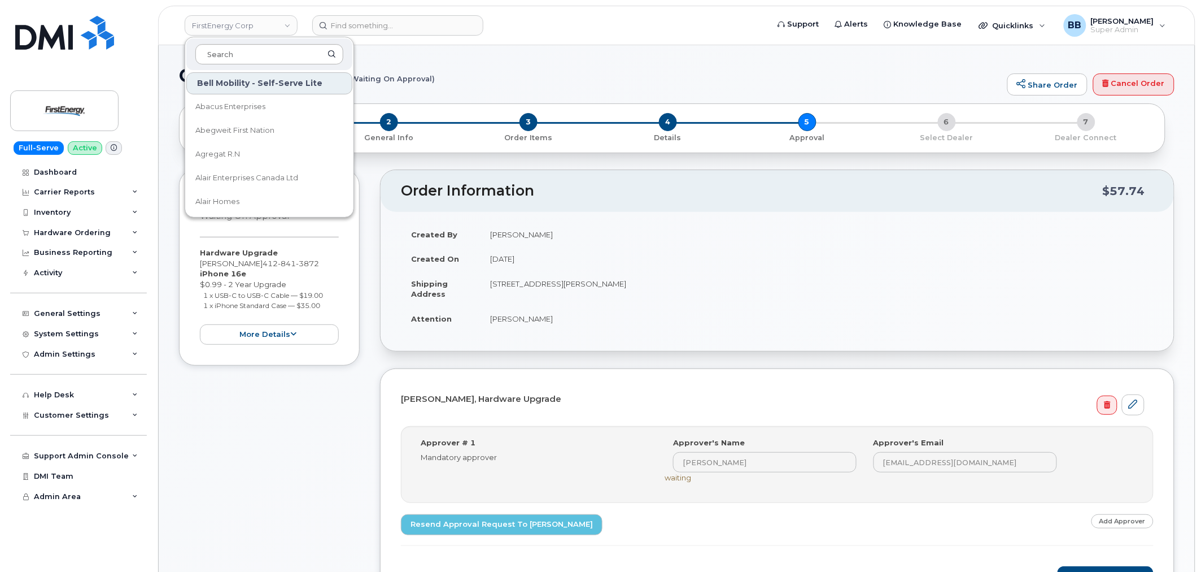
click at [283, 62] on input at bounding box center [269, 54] width 148 height 20
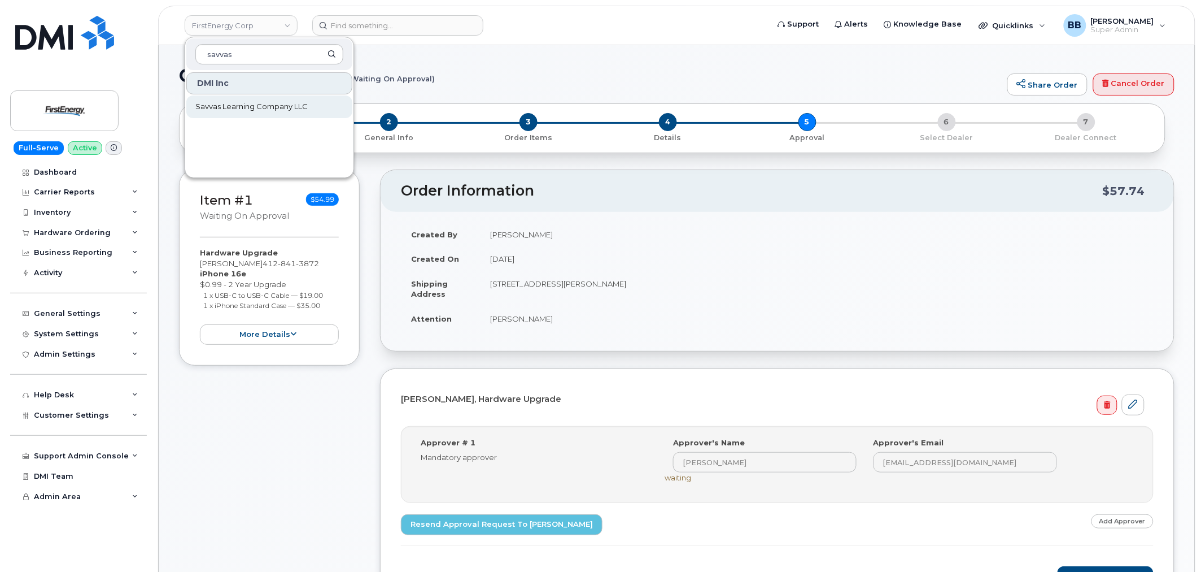
type input "savvas"
click at [272, 108] on span "Savvas Learning Company LLC" at bounding box center [251, 106] width 112 height 11
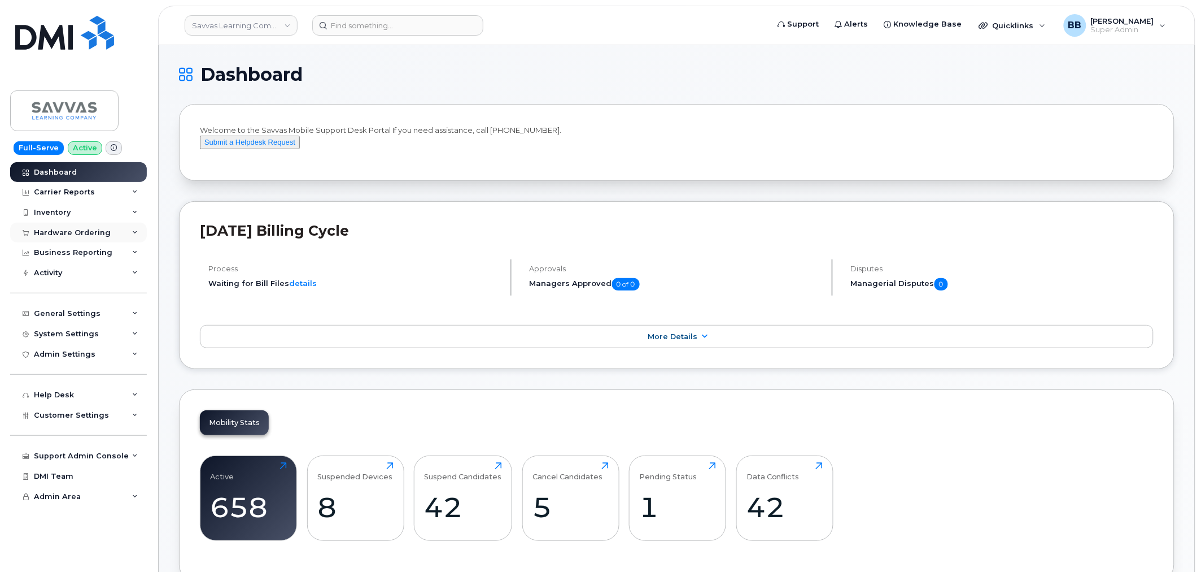
click at [52, 229] on div "Hardware Ordering" at bounding box center [72, 232] width 77 height 9
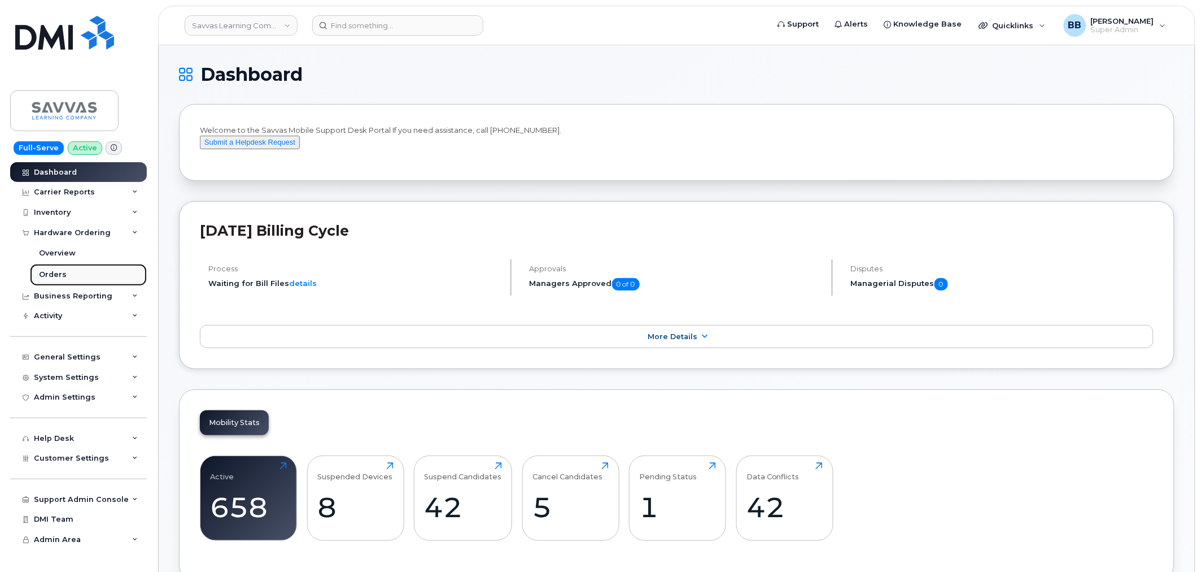
click at [54, 269] on div "Orders" at bounding box center [53, 274] width 28 height 10
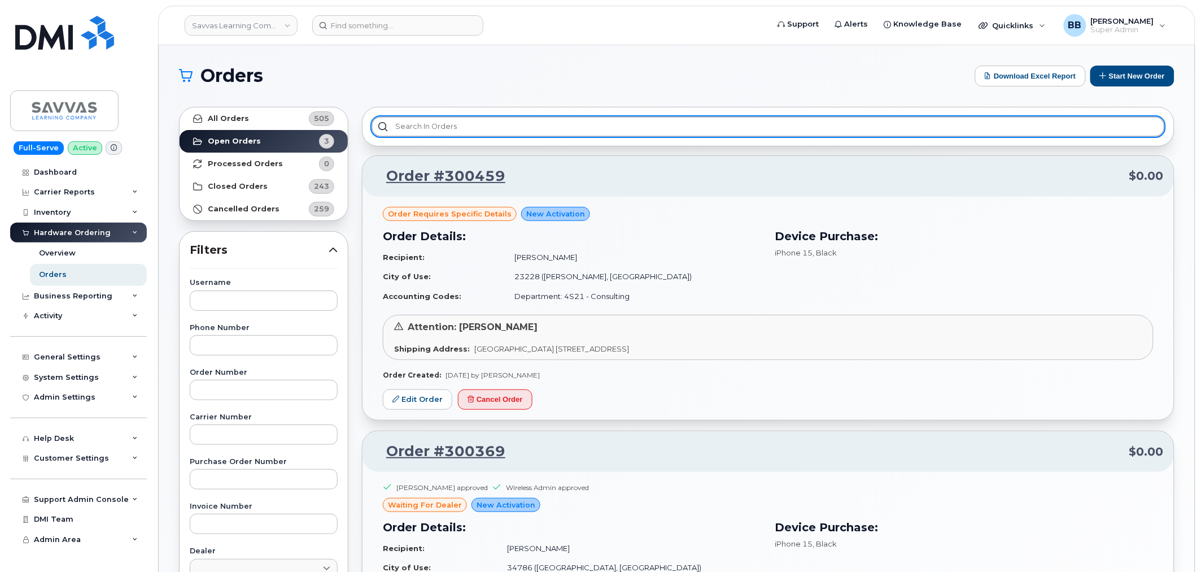
click at [452, 127] on input "text" at bounding box center [769, 126] width 794 height 20
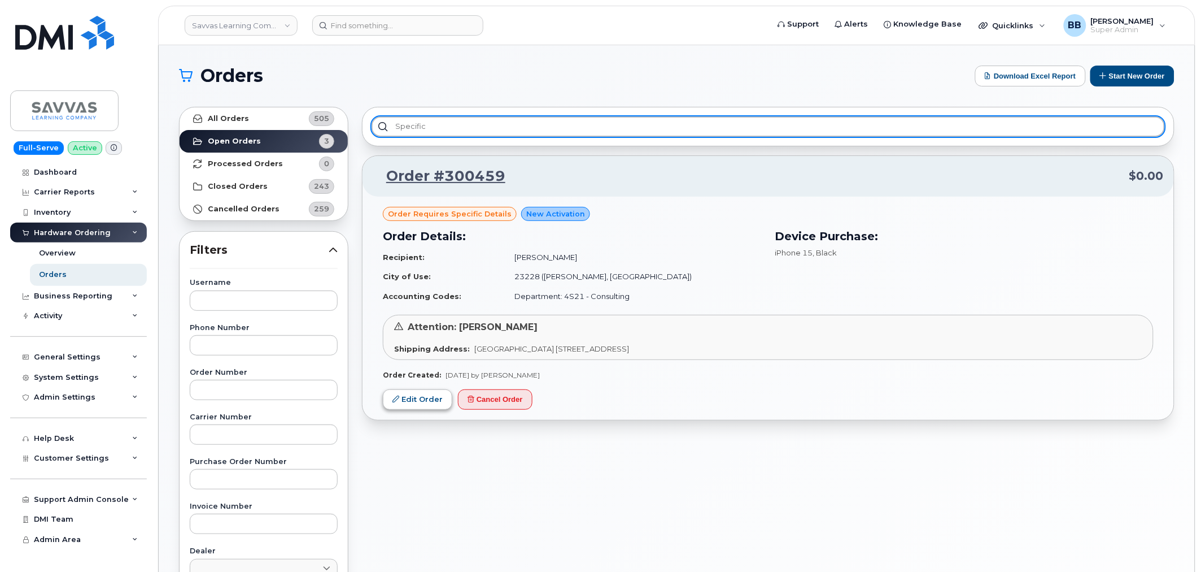
type input "specific"
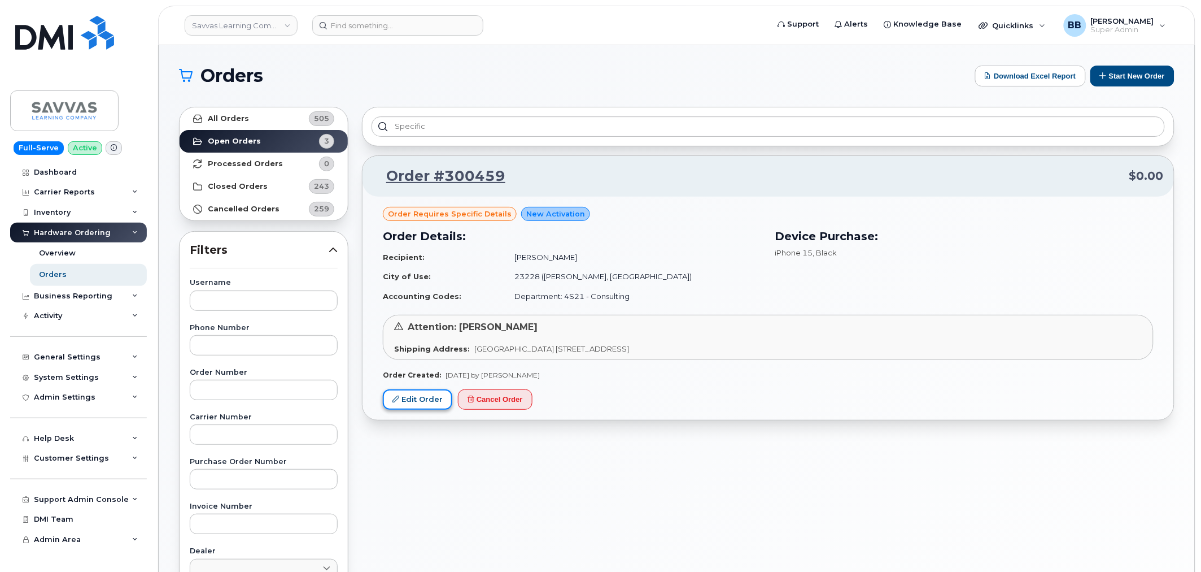
click at [430, 402] on link "Edit Order" at bounding box center [417, 399] width 69 height 21
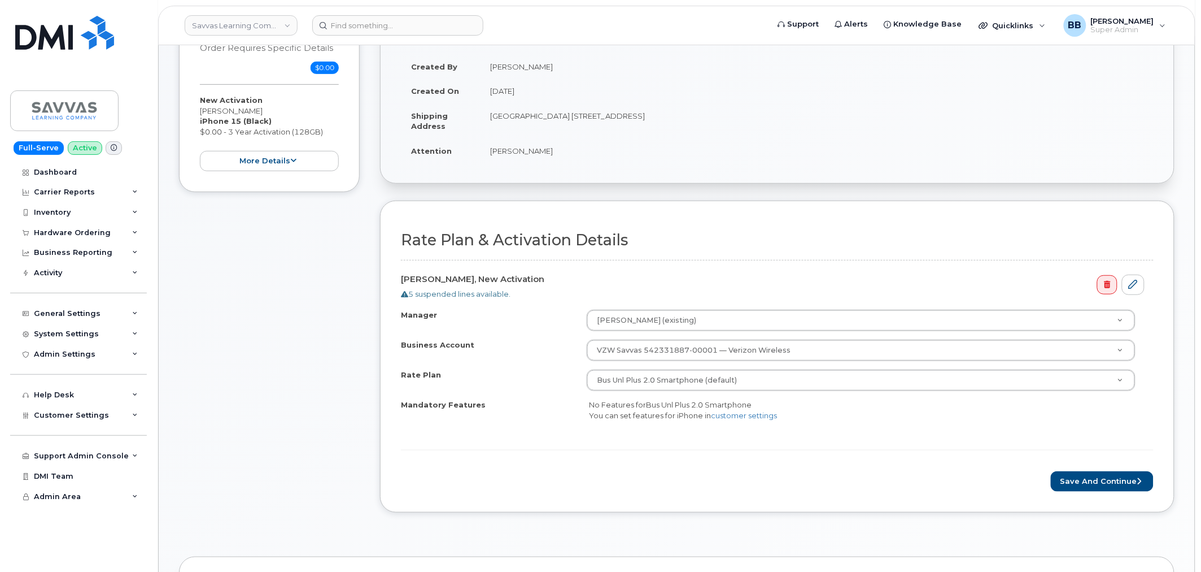
scroll to position [188, 0]
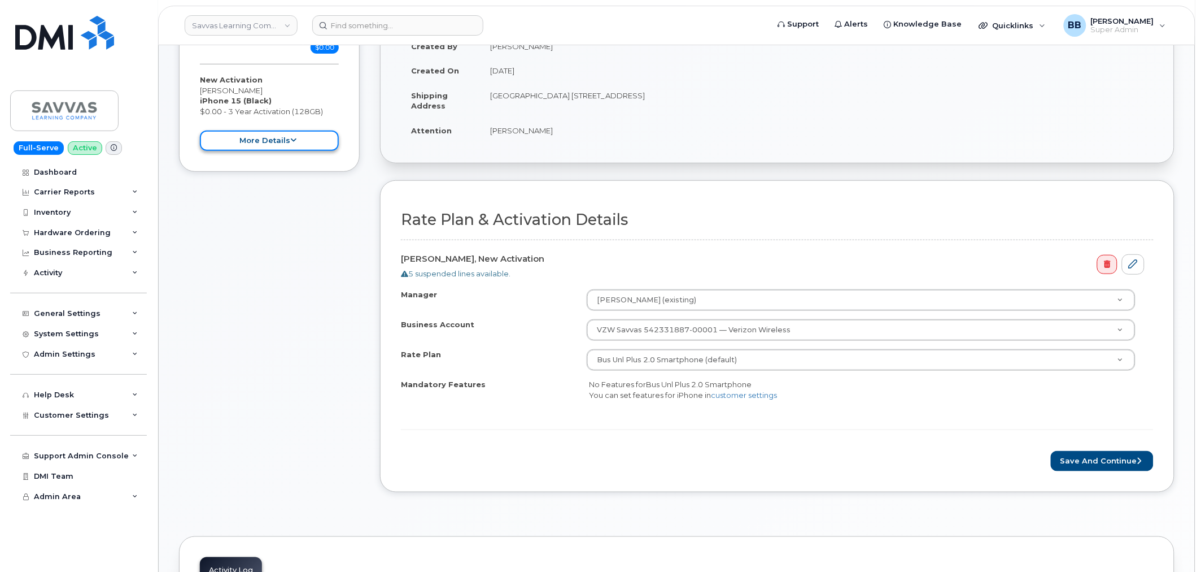
click at [239, 147] on button "more details" at bounding box center [269, 140] width 139 height 21
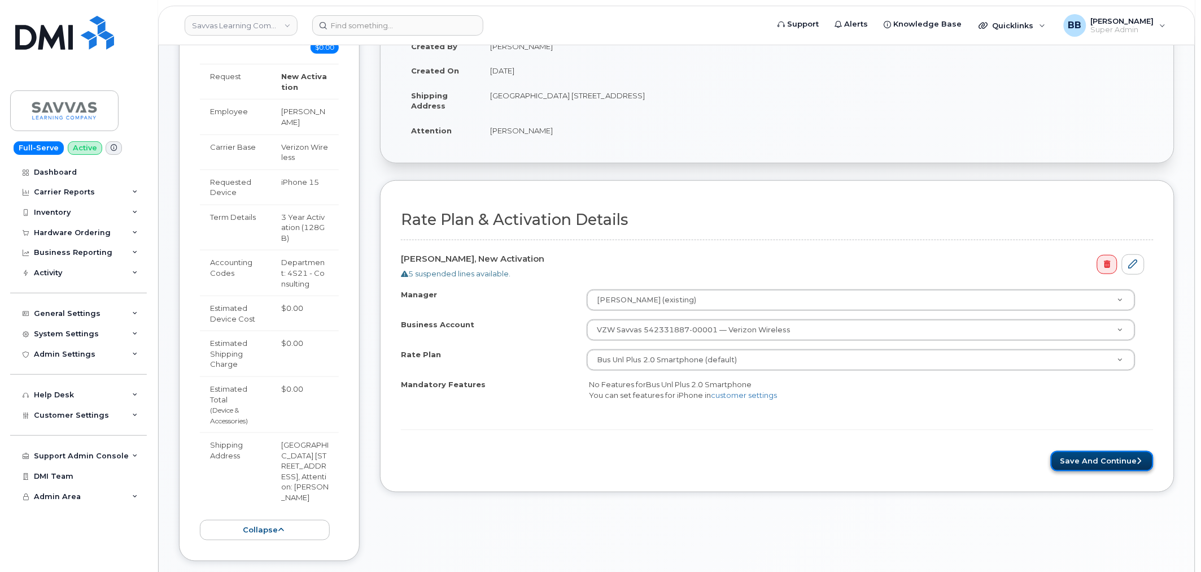
click at [1114, 459] on button "Save and Continue" at bounding box center [1102, 461] width 103 height 21
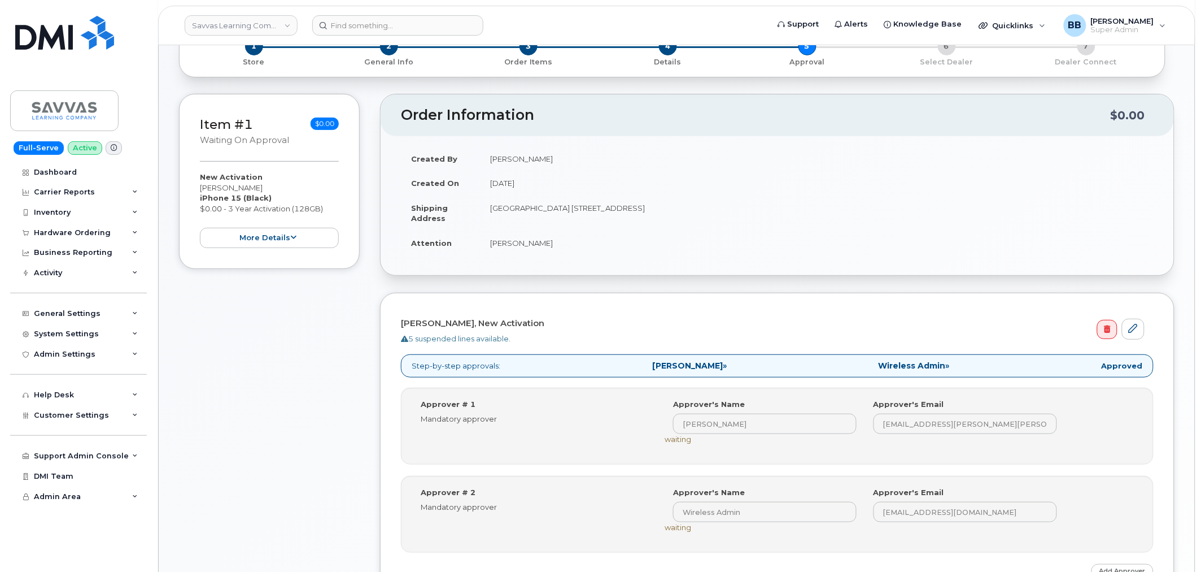
scroll to position [251, 0]
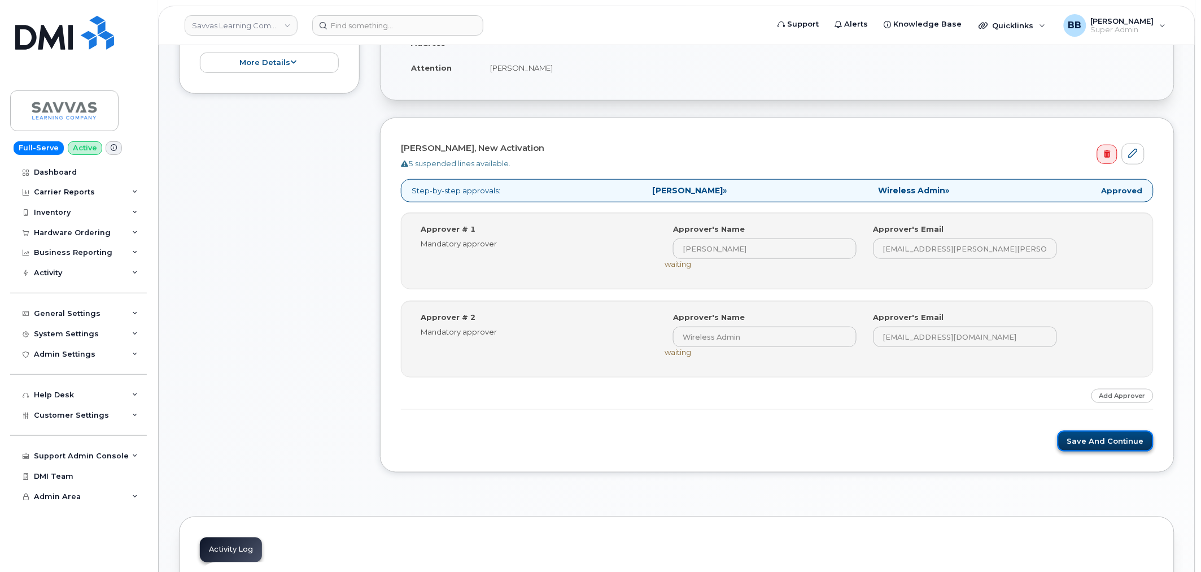
click at [1111, 442] on button "Save and Continue" at bounding box center [1106, 440] width 96 height 21
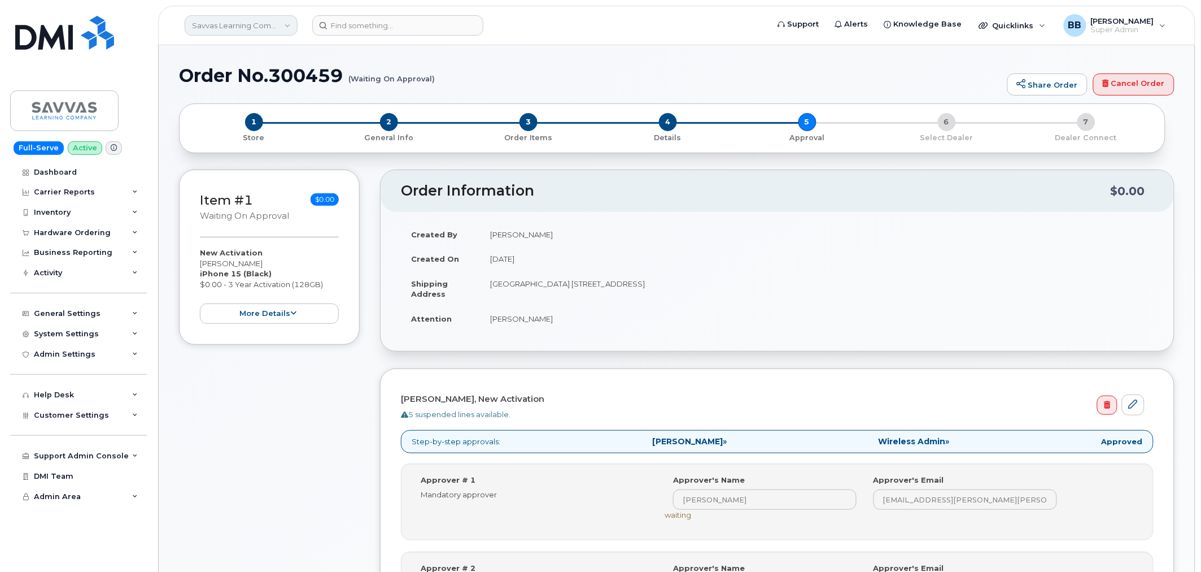
drag, startPoint x: 294, startPoint y: 27, endPoint x: 288, endPoint y: 31, distance: 7.4
click at [294, 28] on link "Savvas Learning Company LLC" at bounding box center [241, 25] width 113 height 20
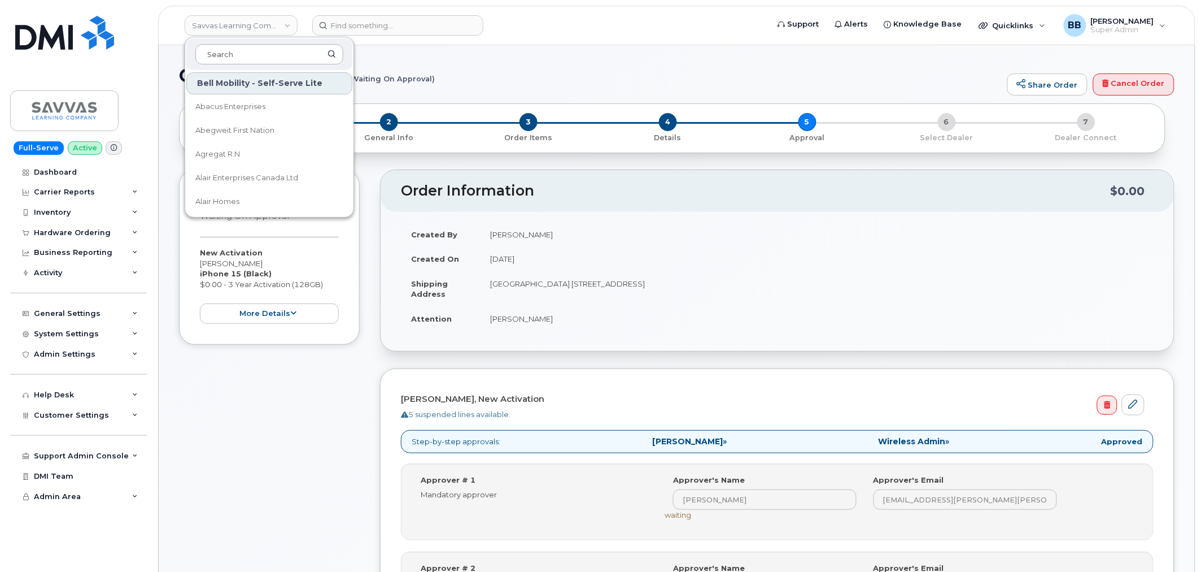
click at [275, 47] on input at bounding box center [269, 54] width 148 height 20
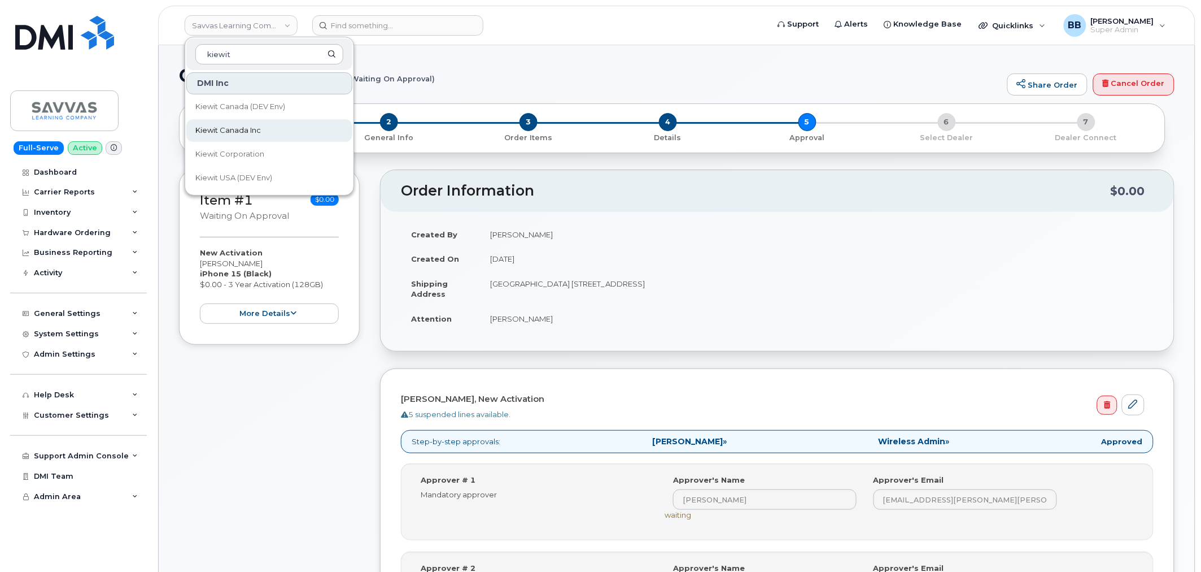
type input "kiewit"
click at [272, 125] on link "Kiewit Canada Inc" at bounding box center [269, 130] width 166 height 23
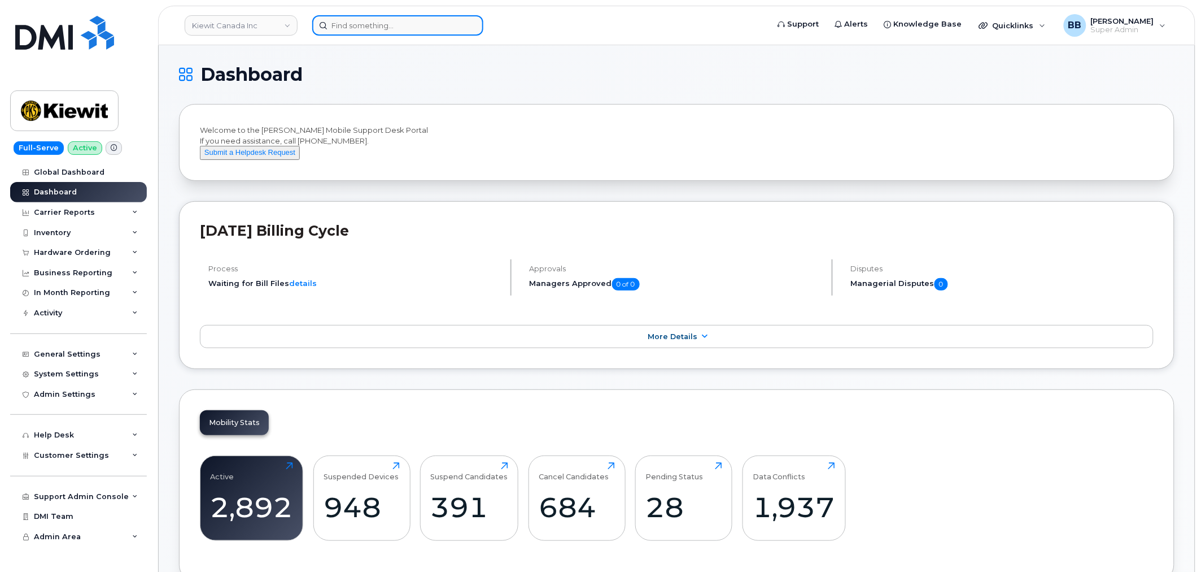
click at [380, 29] on input at bounding box center [397, 25] width 171 height 20
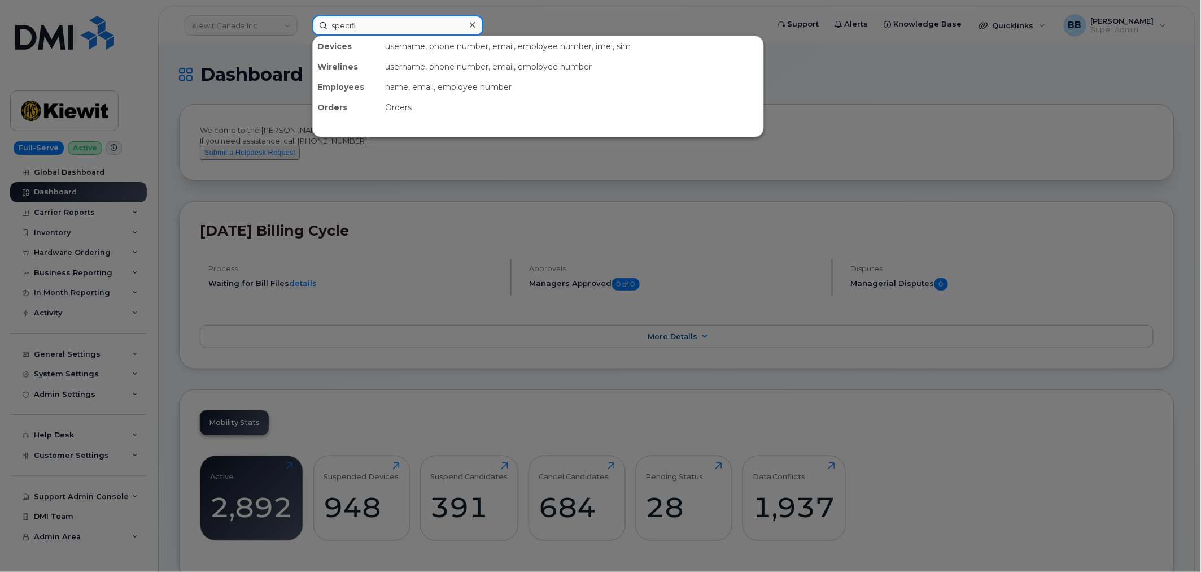
type input "specific"
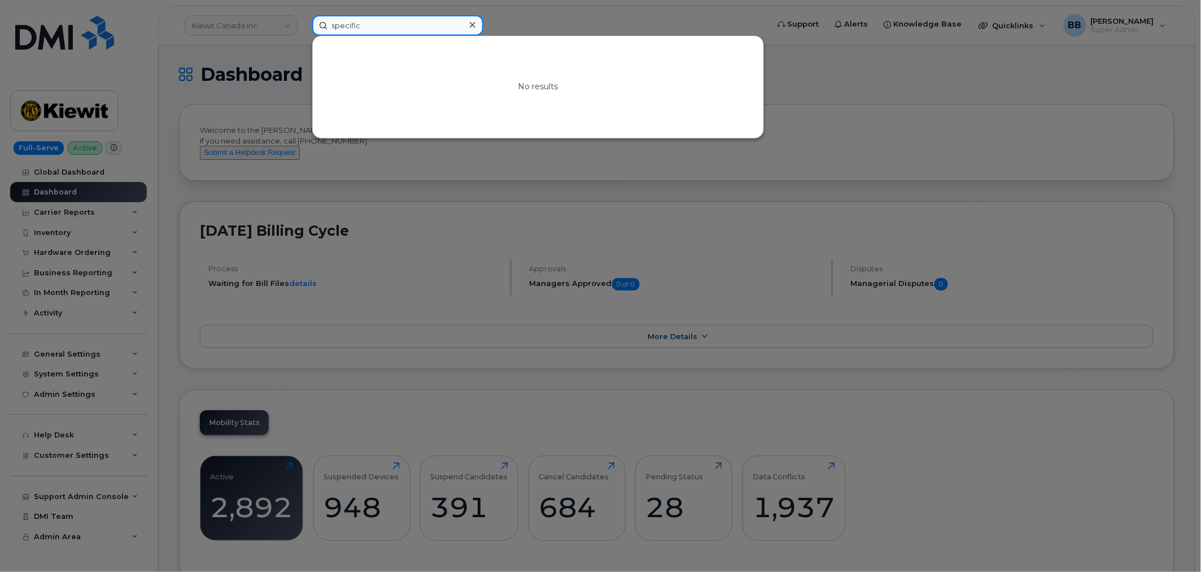
drag, startPoint x: 362, startPoint y: 24, endPoint x: 330, endPoint y: 20, distance: 32.4
click at [330, 20] on input "specific" at bounding box center [397, 25] width 171 height 20
click at [268, 23] on div at bounding box center [600, 286] width 1201 height 572
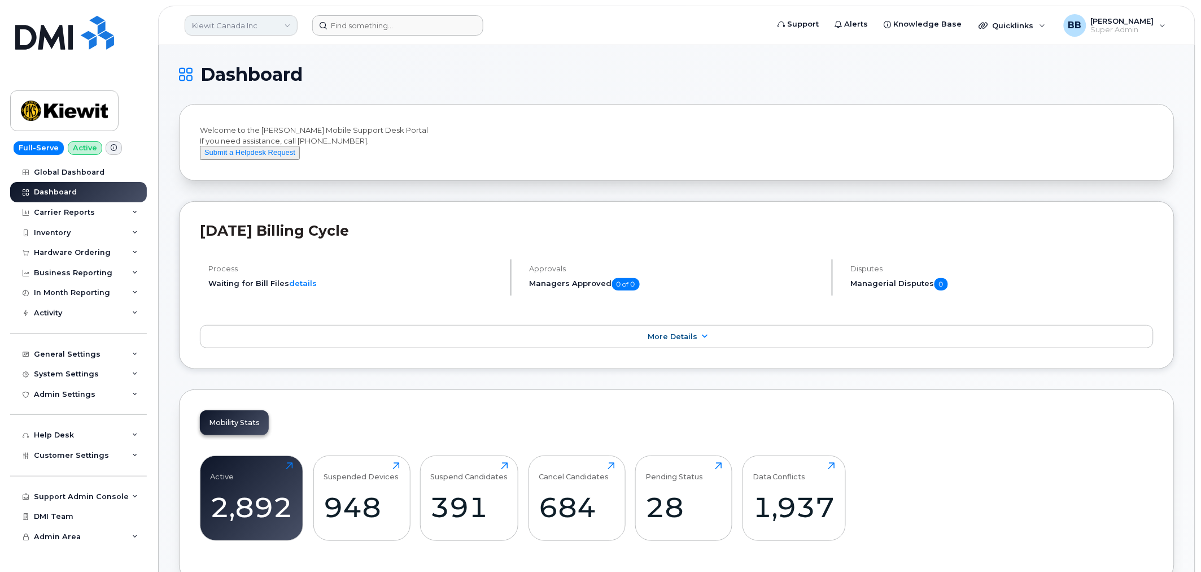
click at [268, 23] on link "Kiewit Canada Inc" at bounding box center [241, 25] width 113 height 20
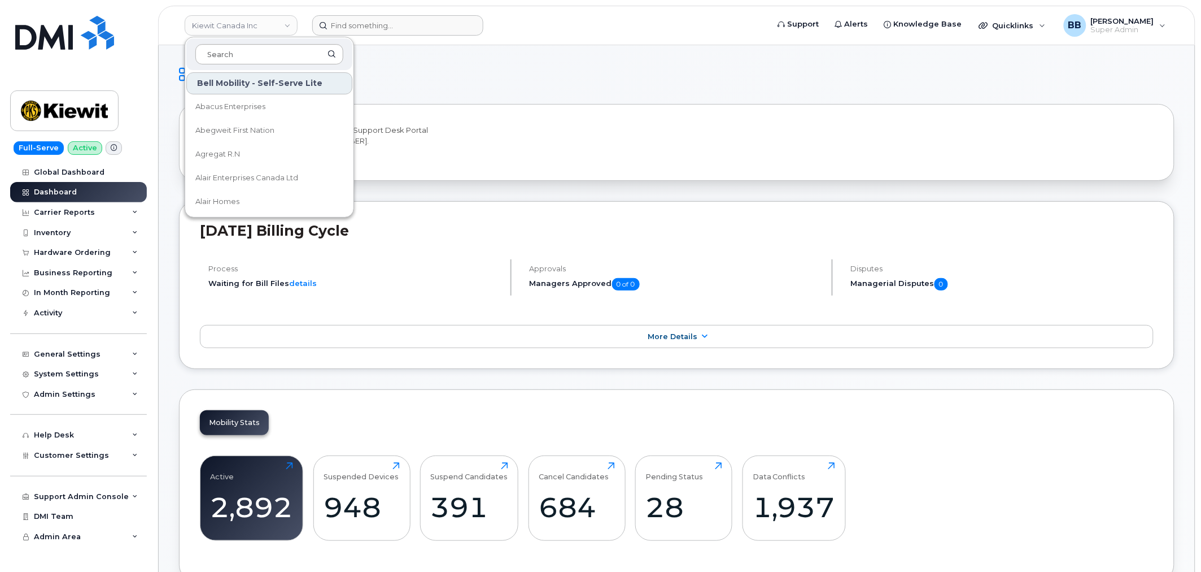
click at [273, 52] on input at bounding box center [269, 54] width 148 height 20
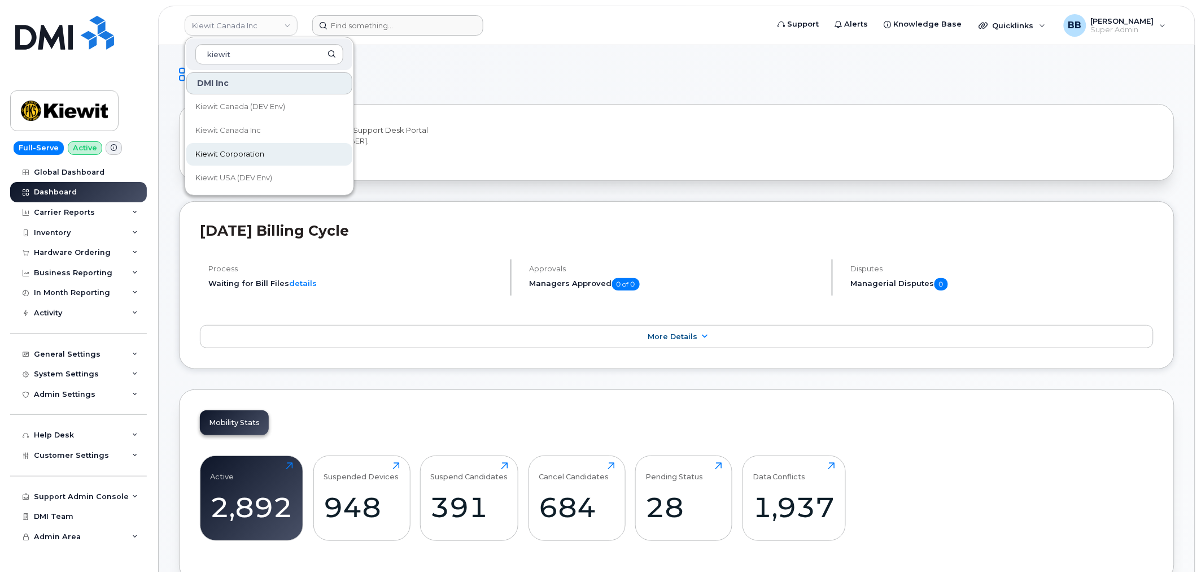
type input "kiewit"
click at [243, 151] on span "Kiewit Corporation" at bounding box center [229, 154] width 69 height 11
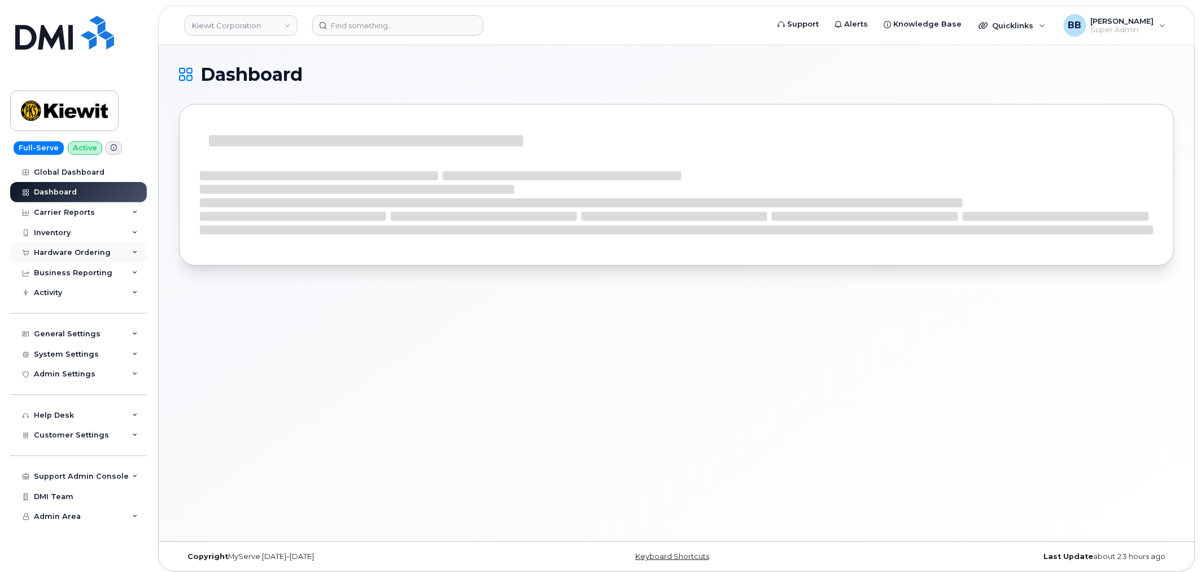
click at [52, 250] on div "Hardware Ordering" at bounding box center [72, 252] width 77 height 9
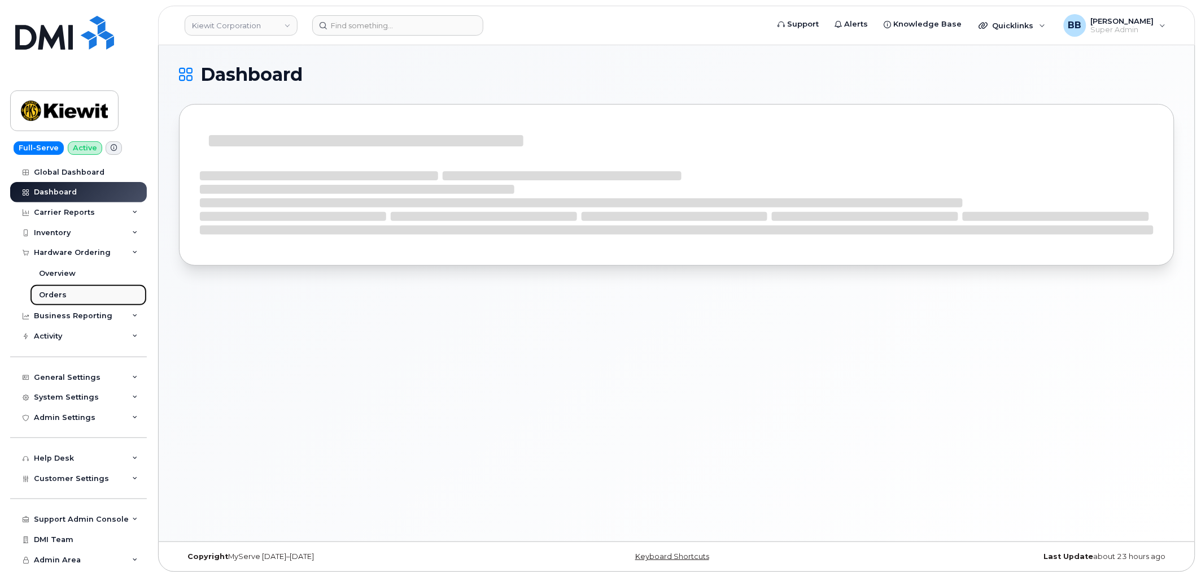
click at [55, 293] on div "Orders" at bounding box center [53, 295] width 28 height 10
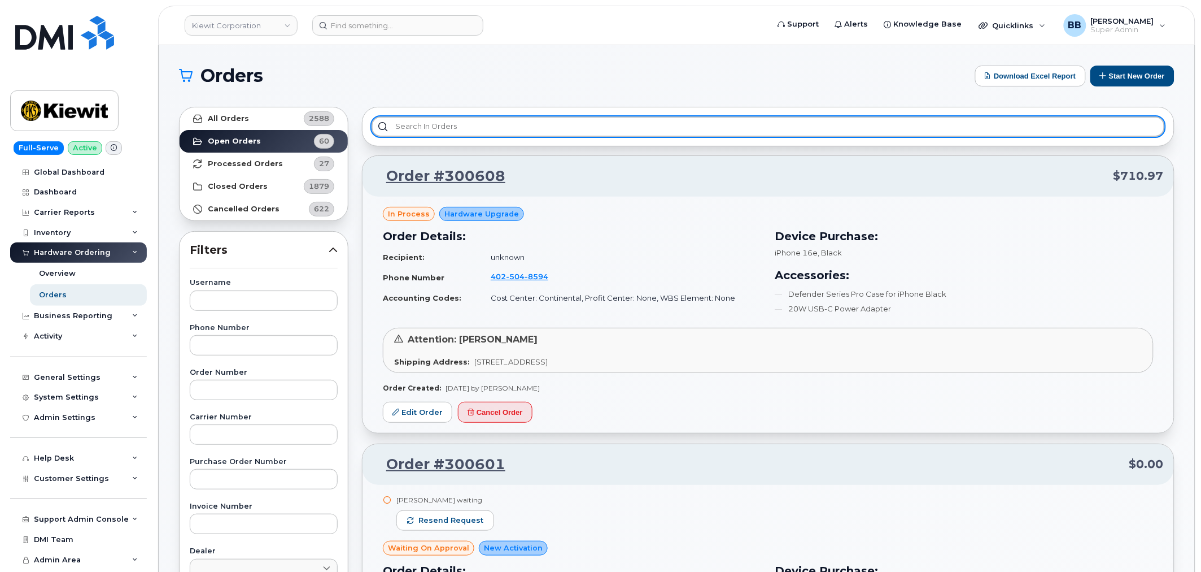
click at [460, 126] on input "text" at bounding box center [769, 126] width 794 height 20
type input "s"
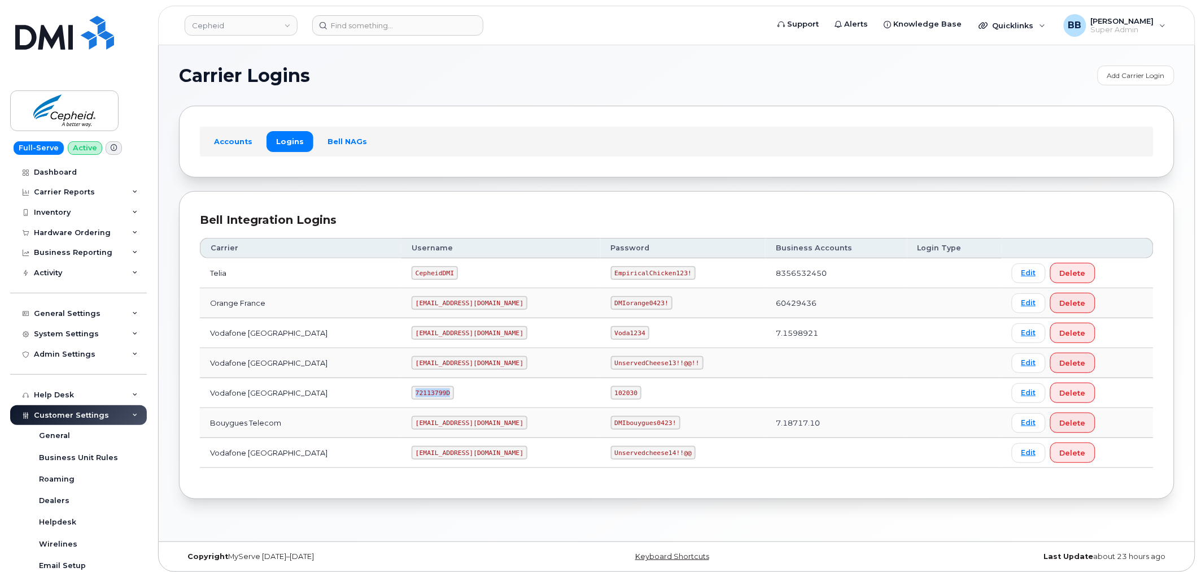
drag, startPoint x: 413, startPoint y: 393, endPoint x: 448, endPoint y: 393, distance: 35.6
click at [448, 393] on code "72113799D" at bounding box center [433, 393] width 42 height 14
copy code "72113799D"
drag, startPoint x: 561, startPoint y: 396, endPoint x: 586, endPoint y: 393, distance: 24.5
click at [611, 393] on code "102030" at bounding box center [626, 393] width 31 height 14
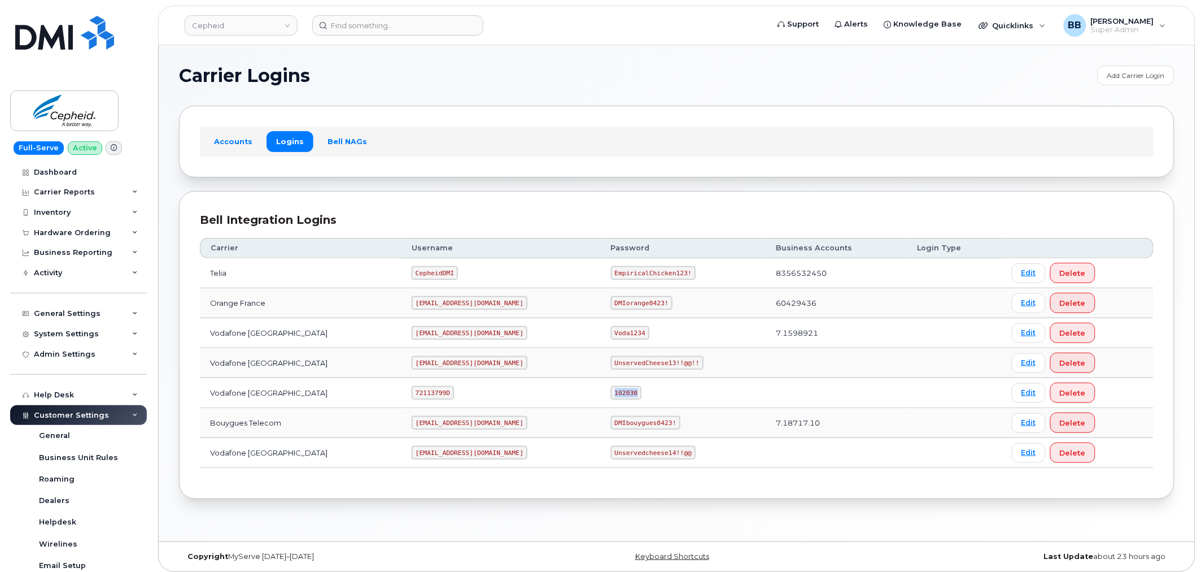
drag, startPoint x: 557, startPoint y: 390, endPoint x: 564, endPoint y: 394, distance: 7.8
click at [611, 394] on code "102030" at bounding box center [626, 393] width 31 height 14
copy code "102030"
